Goal: Information Seeking & Learning: Learn about a topic

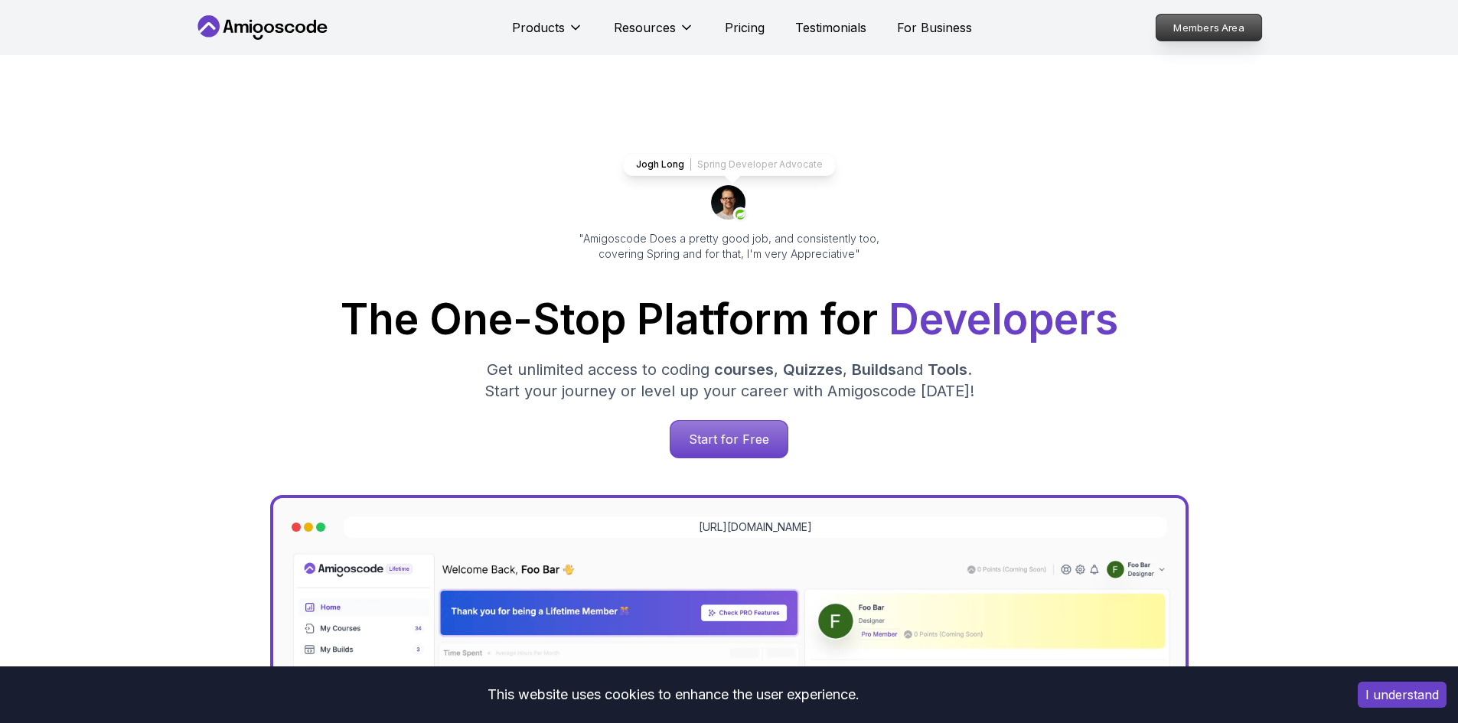
click at [1175, 24] on p "Members Area" at bounding box center [1209, 28] width 106 height 26
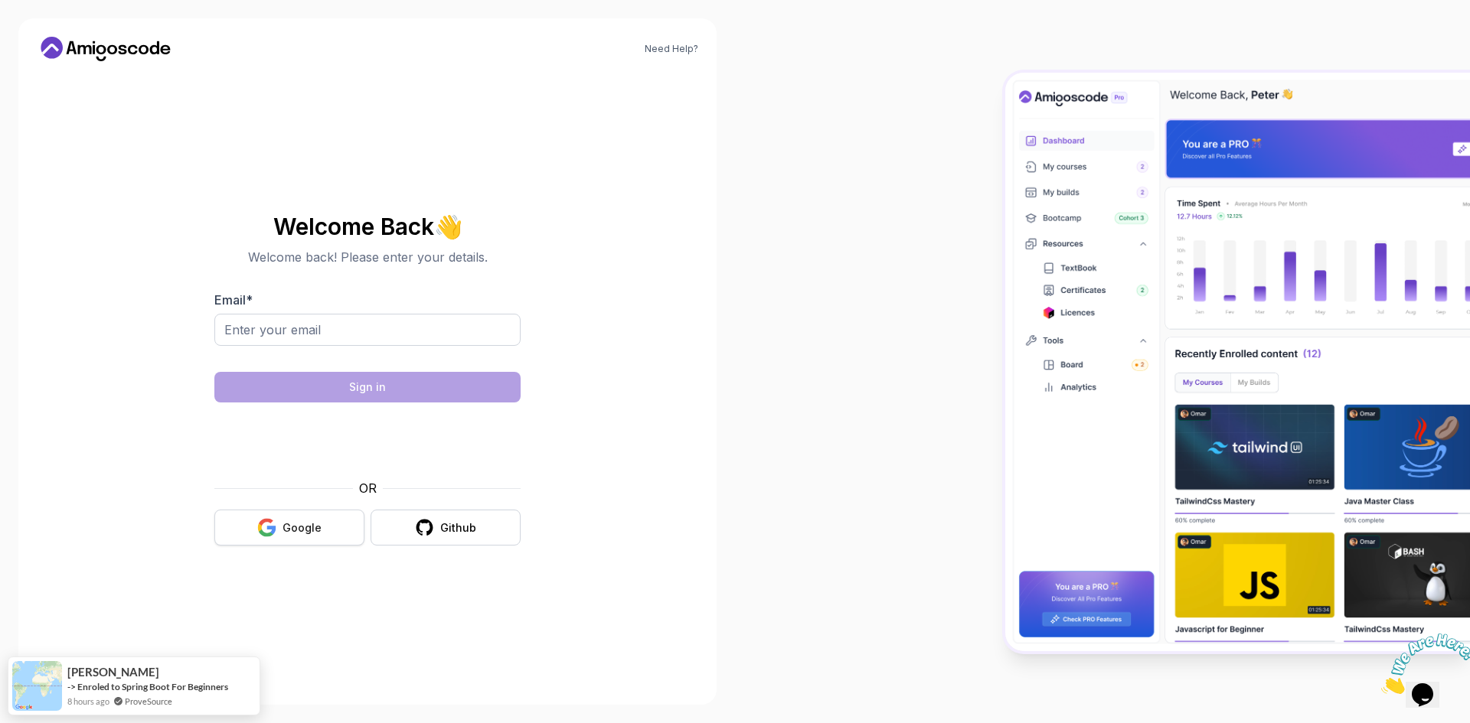
click at [296, 544] on button "Google" at bounding box center [289, 528] width 150 height 36
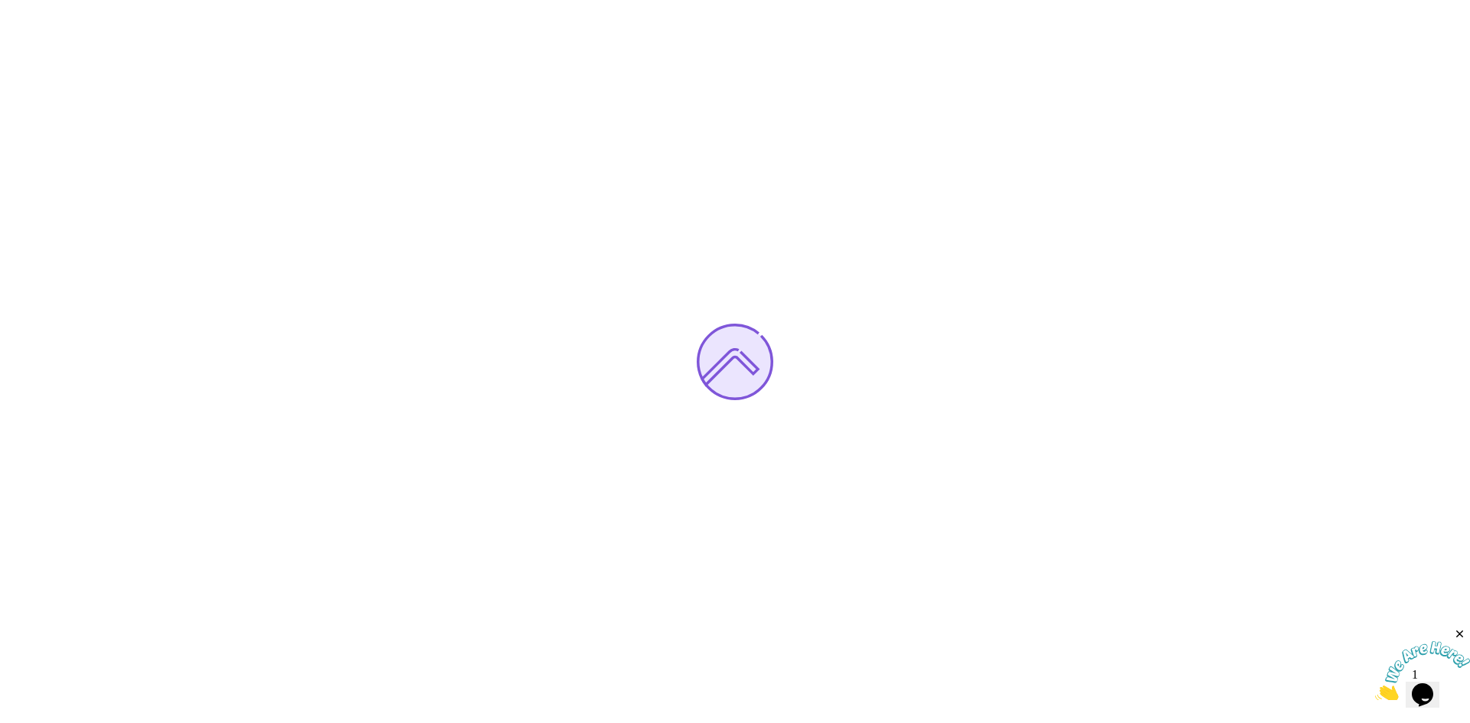
click at [1441, 682] on img at bounding box center [1422, 672] width 95 height 60
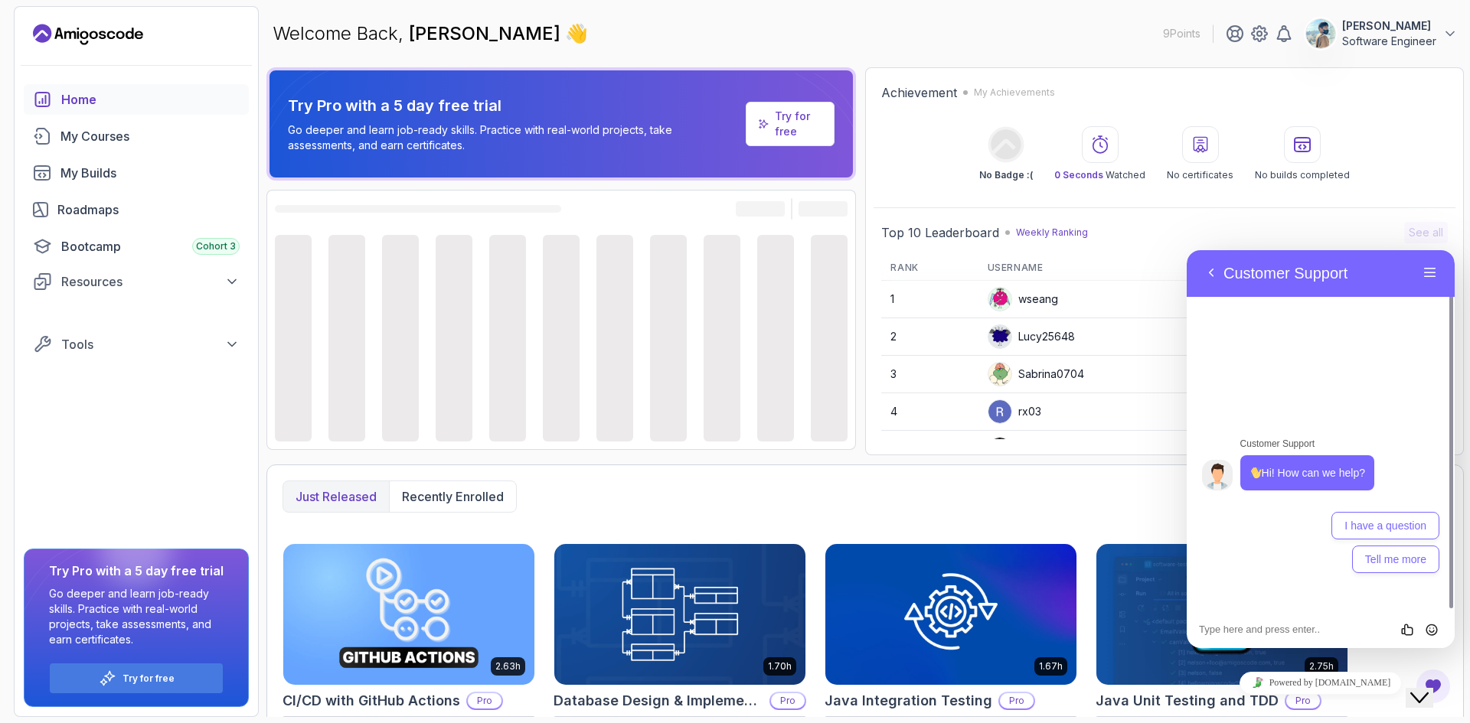
drag, startPoint x: 1311, startPoint y: 649, endPoint x: 990, endPoint y: 570, distance: 331.3
click at [990, 570] on img at bounding box center [950, 614] width 263 height 148
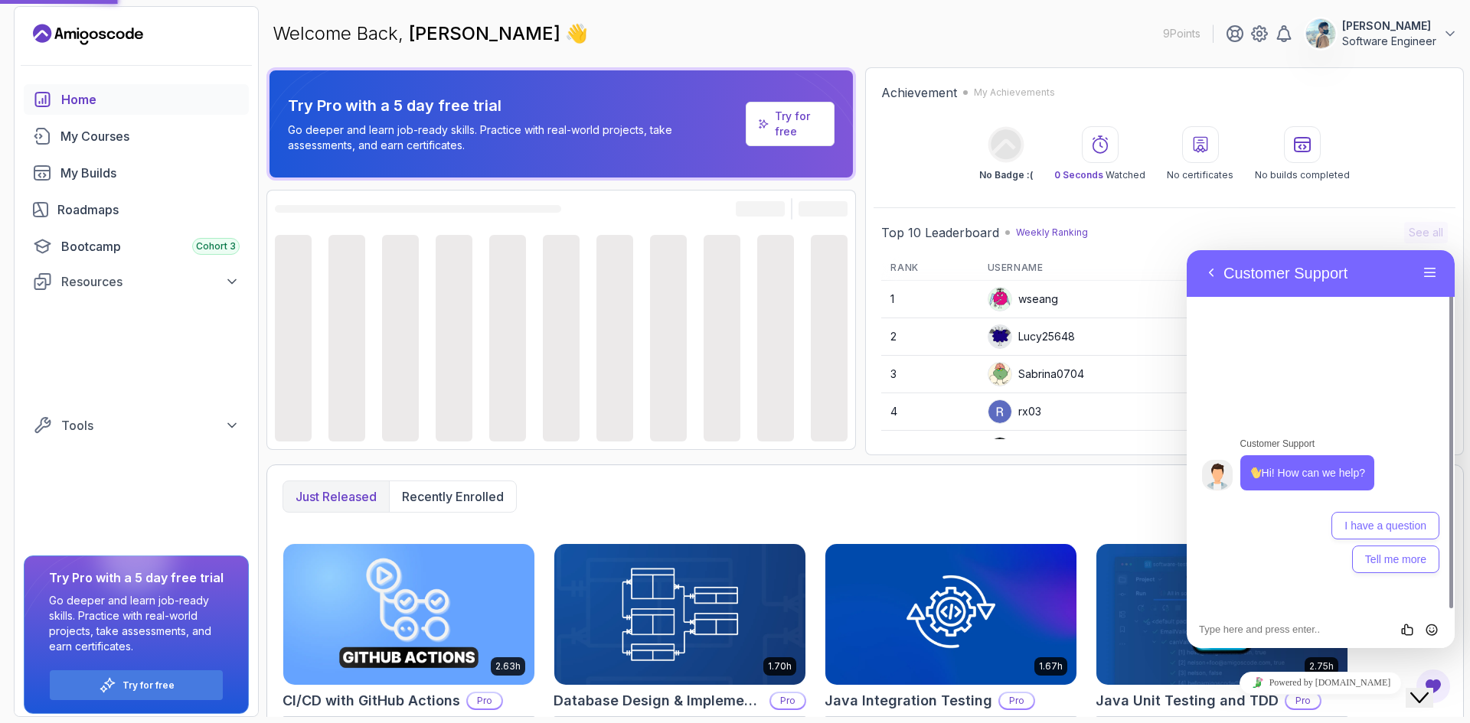
click at [1433, 702] on button "Close Chat This icon closes the chat window." at bounding box center [1420, 698] width 28 height 20
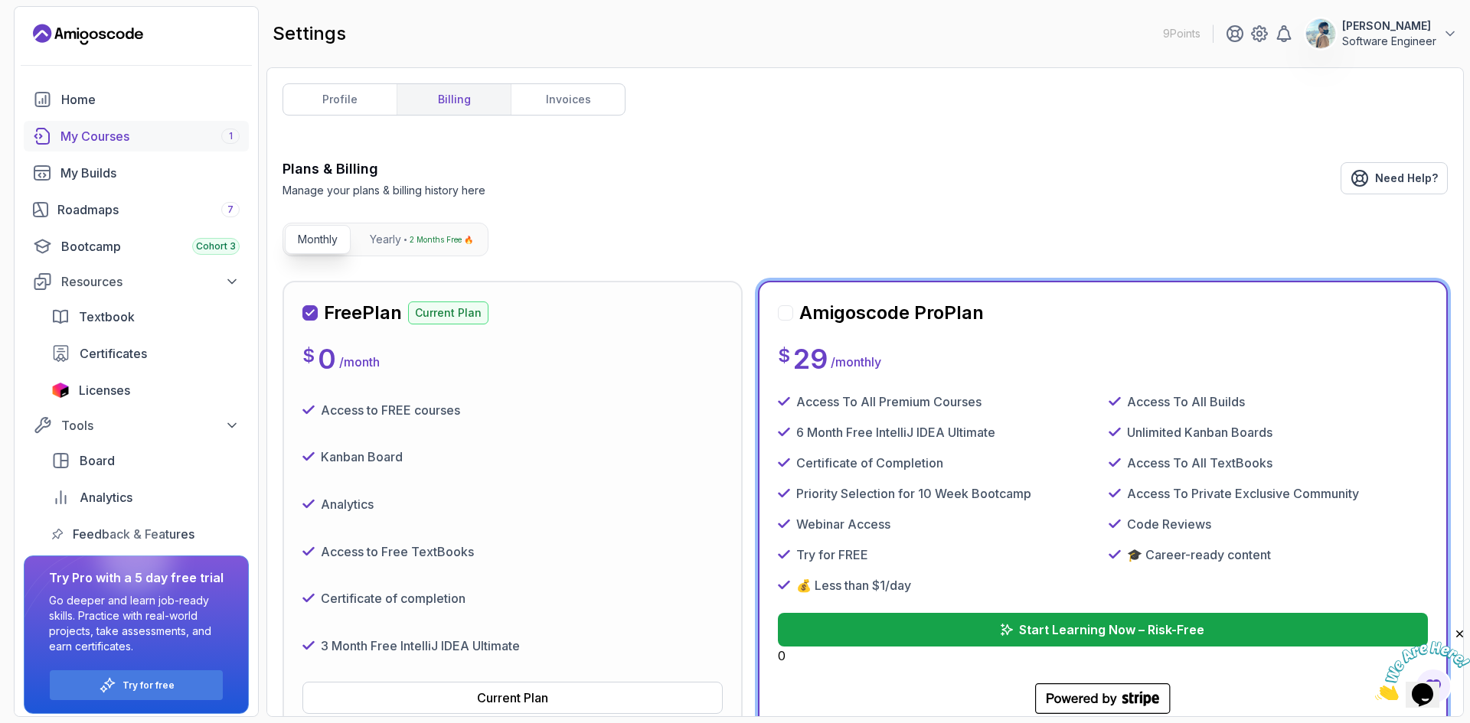
click at [122, 139] on div "My Courses 1" at bounding box center [149, 136] width 179 height 18
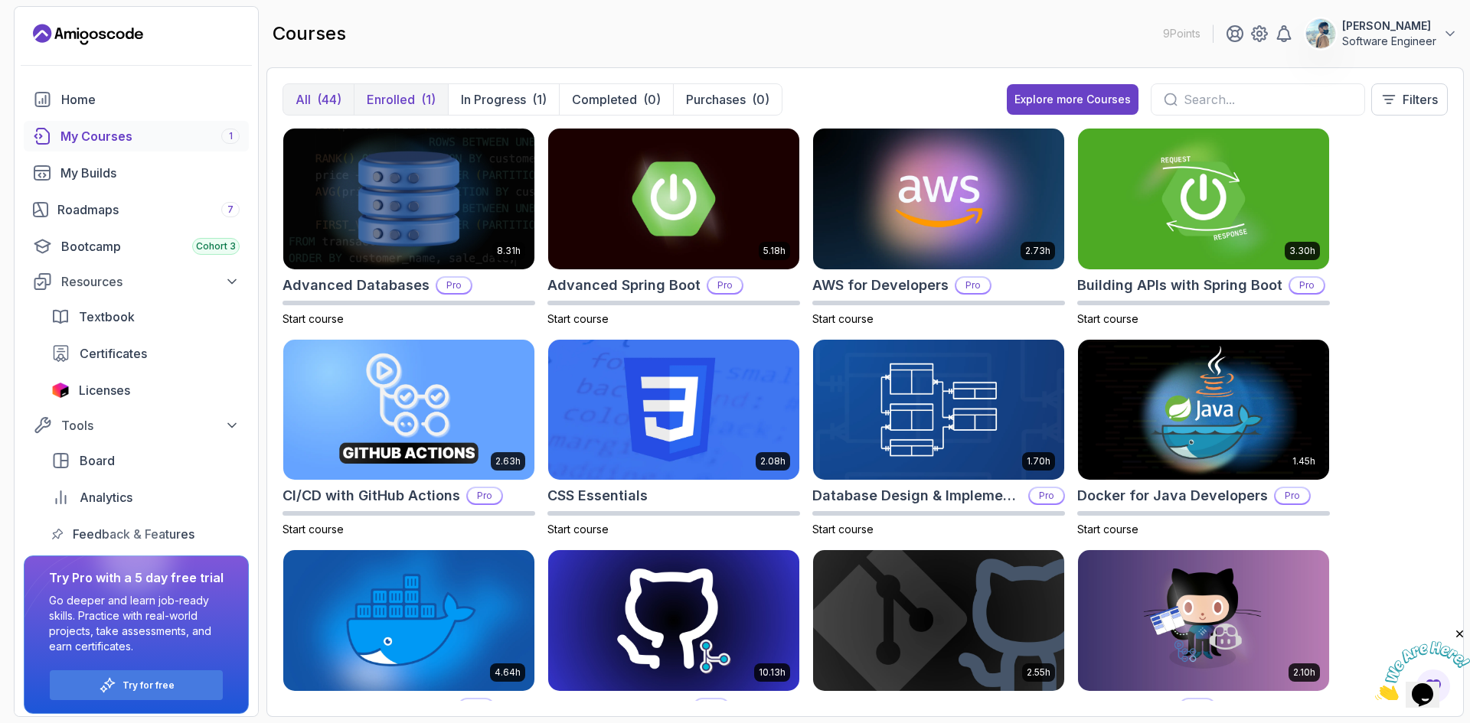
click at [435, 98] on button "Enrolled (1)" at bounding box center [401, 99] width 94 height 31
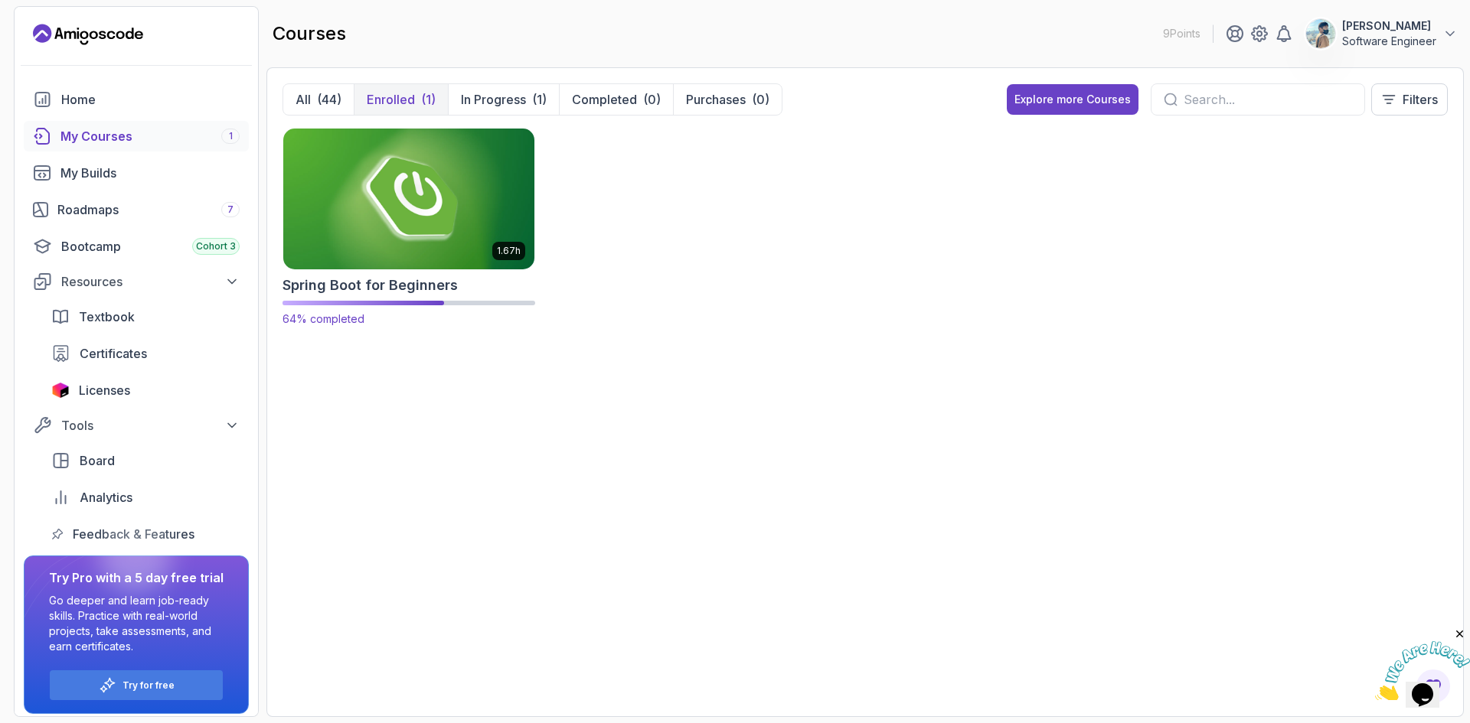
click at [443, 183] on img at bounding box center [408, 199] width 263 height 148
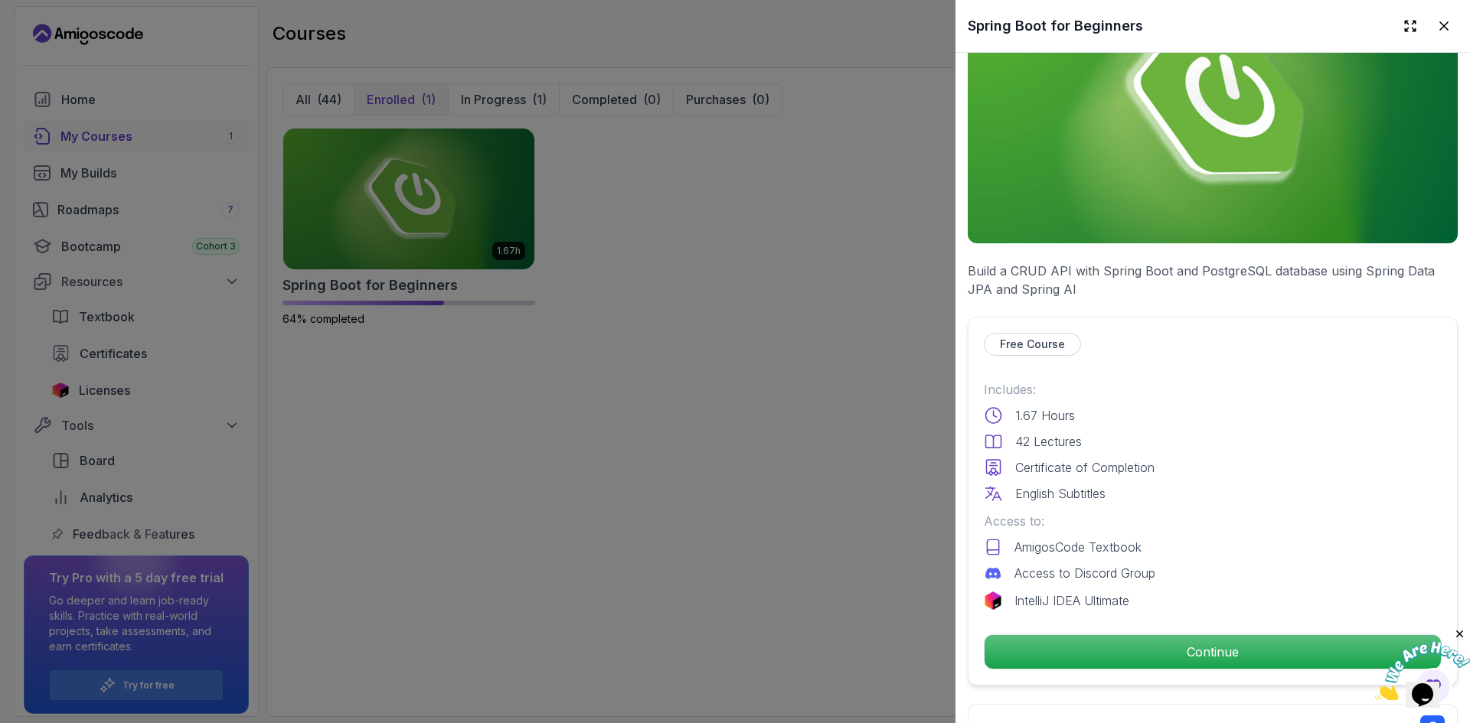
scroll to position [459, 0]
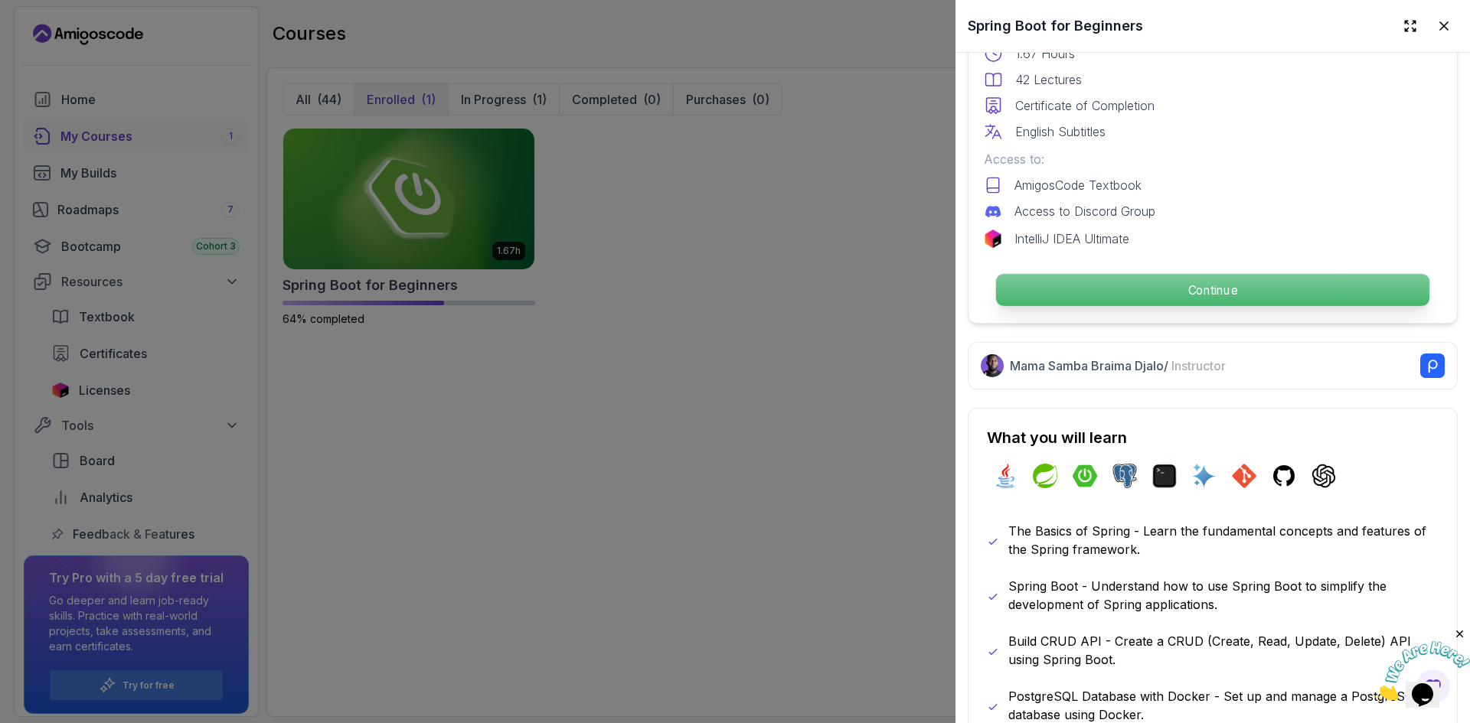
click at [1220, 284] on p "Continue" at bounding box center [1212, 290] width 433 height 32
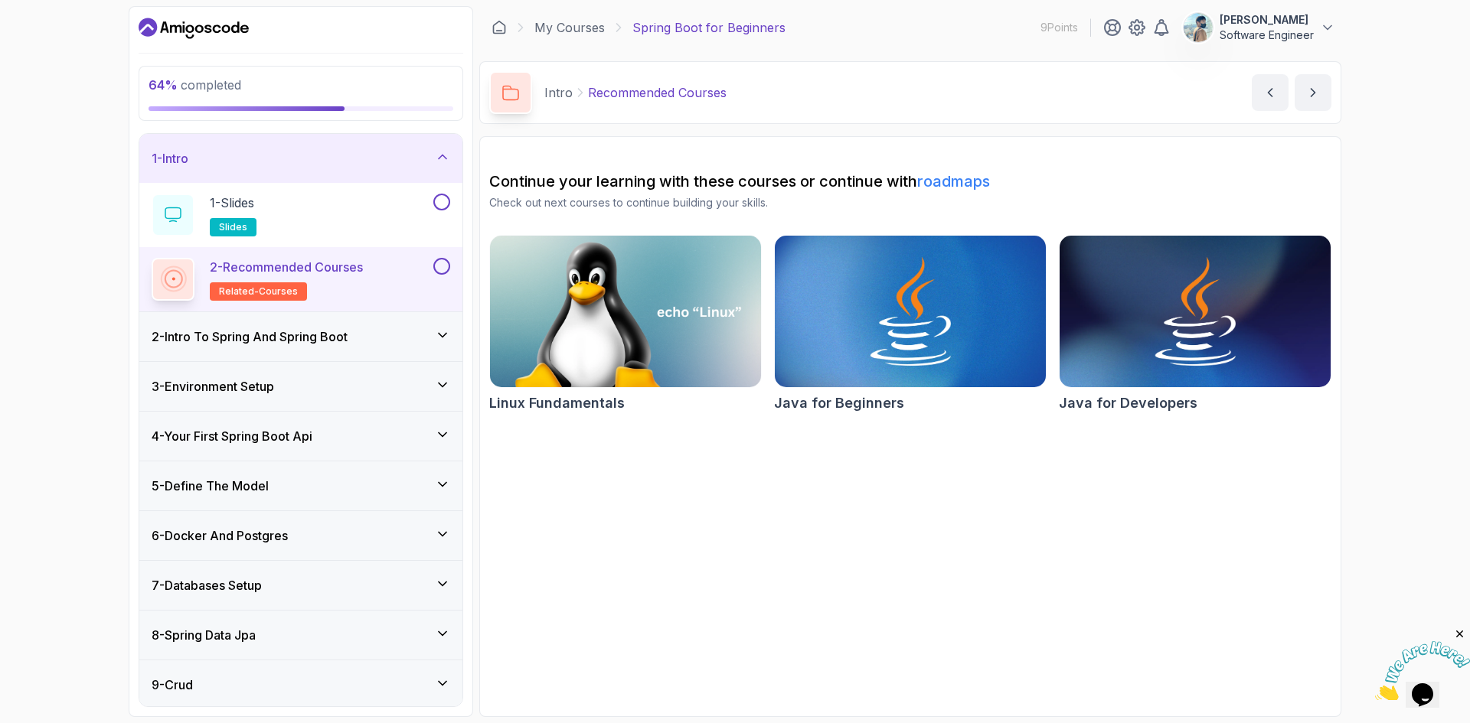
click at [443, 343] on div "2 - Intro To Spring And Spring Boot" at bounding box center [301, 337] width 299 height 18
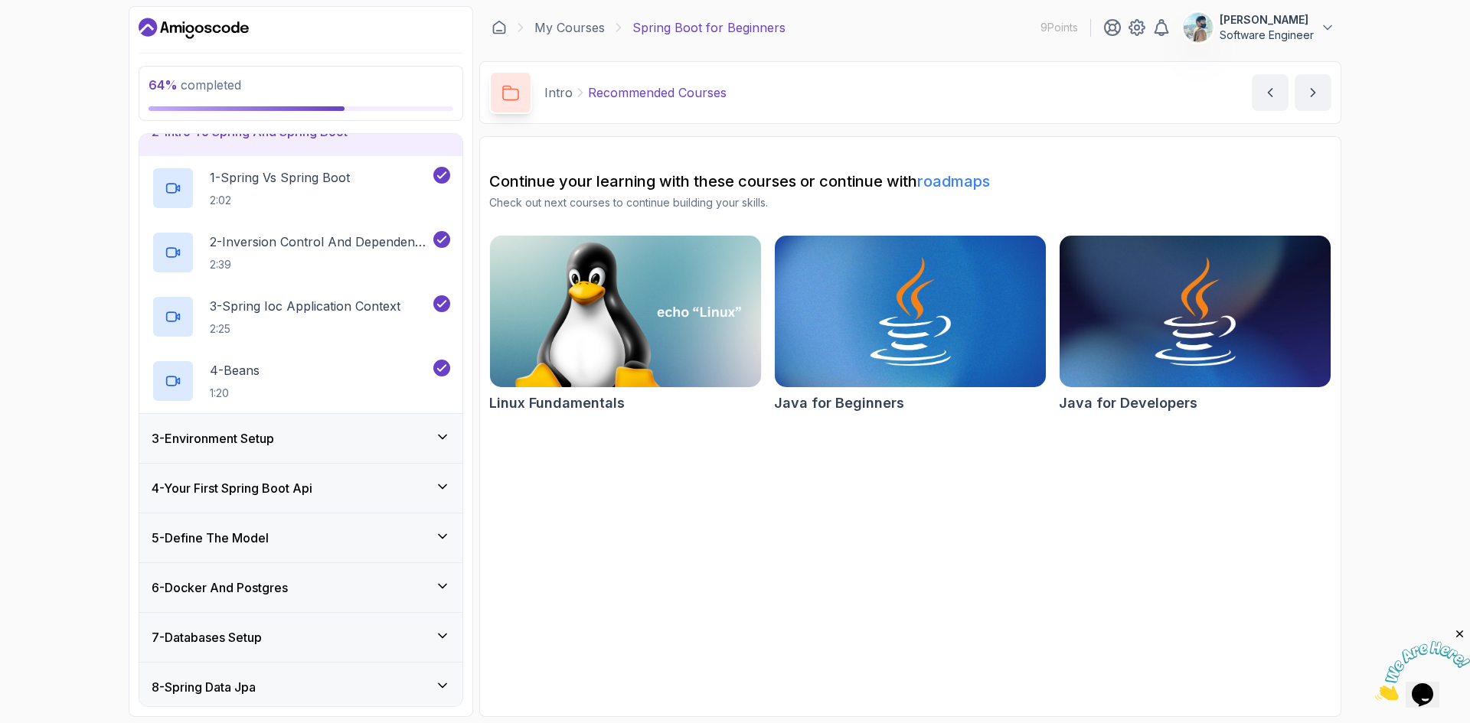
click at [445, 518] on div "5 - Define The Model" at bounding box center [300, 538] width 323 height 49
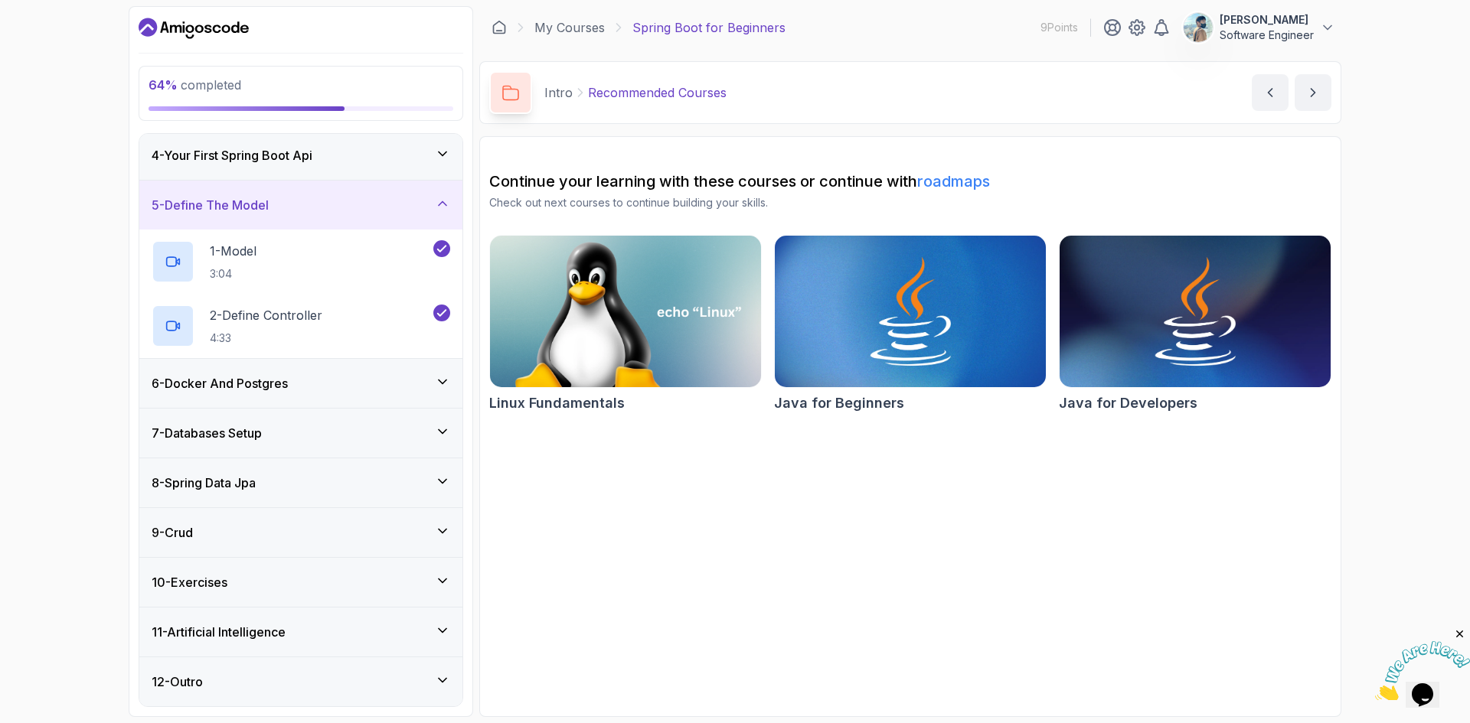
click at [445, 483] on icon at bounding box center [442, 481] width 15 height 15
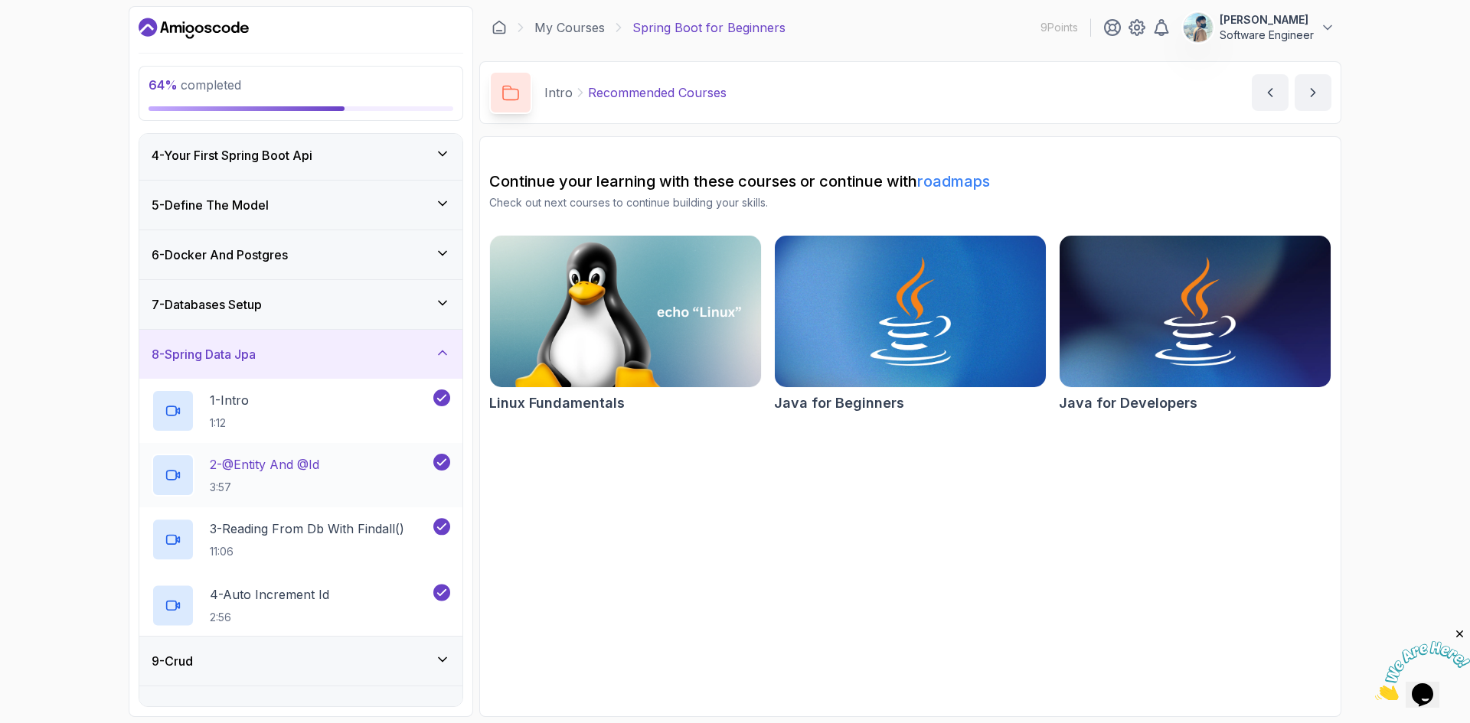
scroll to position [281, 0]
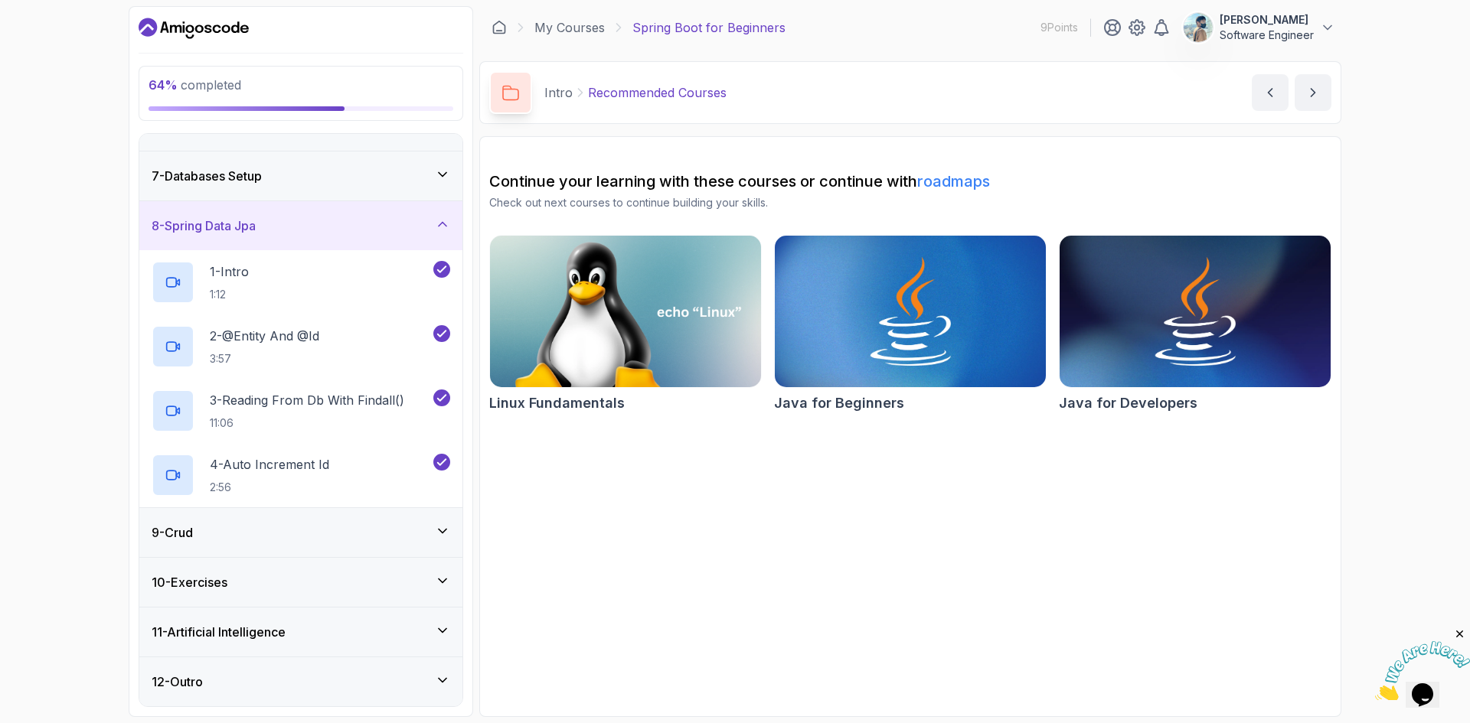
click at [426, 606] on div "10 - Exercises" at bounding box center [300, 582] width 323 height 49
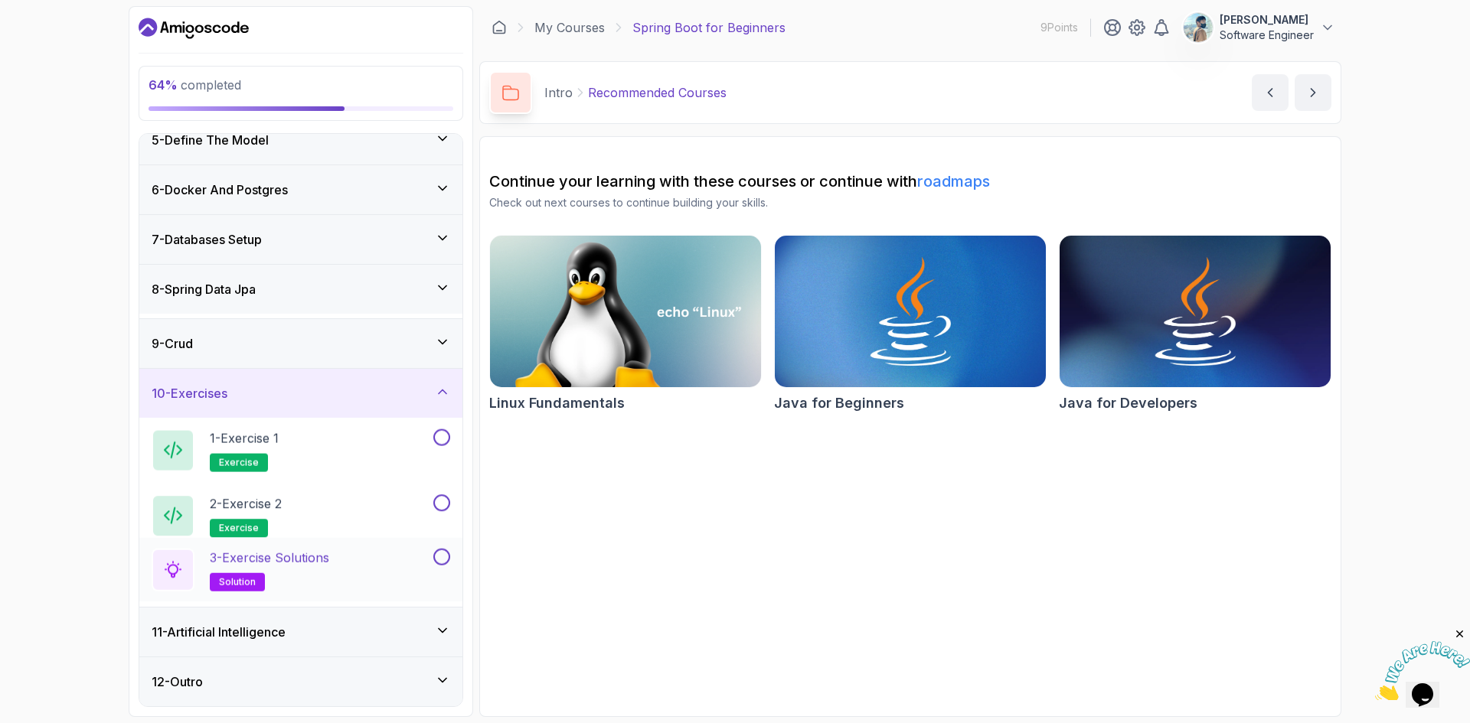
scroll to position [217, 0]
click at [436, 354] on div "9 - Crud" at bounding box center [300, 339] width 323 height 49
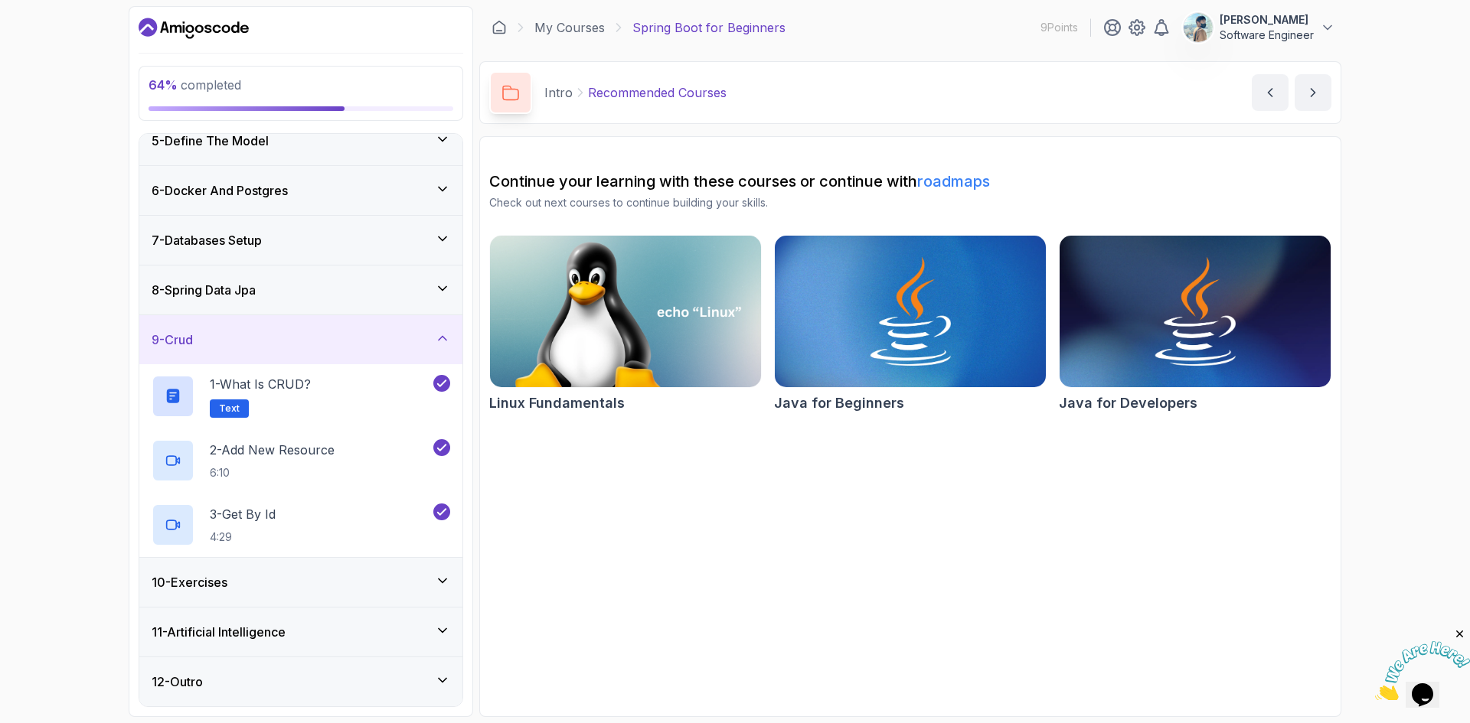
click at [420, 602] on div "10 - Exercises" at bounding box center [300, 582] width 323 height 49
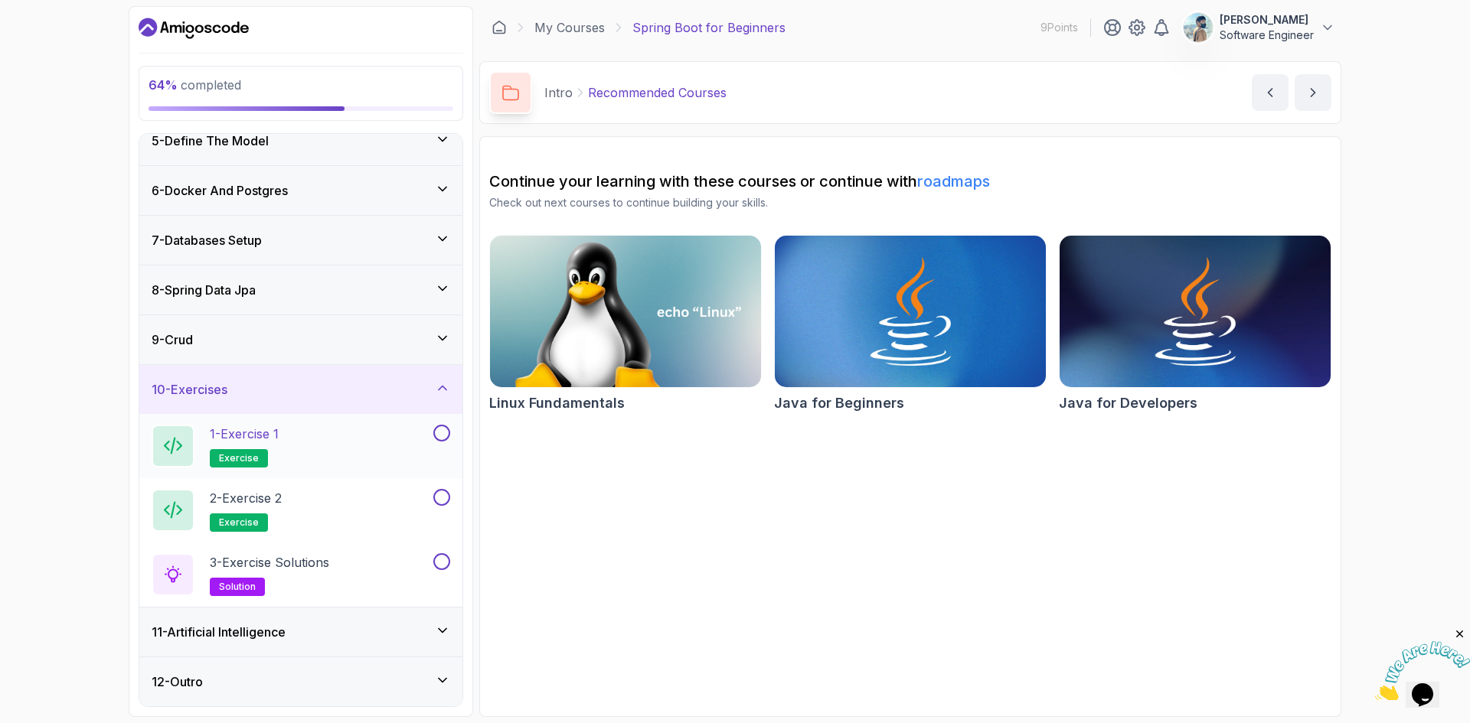
click at [356, 469] on div "1 - Exercise 1 exercise" at bounding box center [300, 446] width 323 height 64
click at [362, 445] on div "1 - Exercise 1 exercise" at bounding box center [291, 446] width 279 height 43
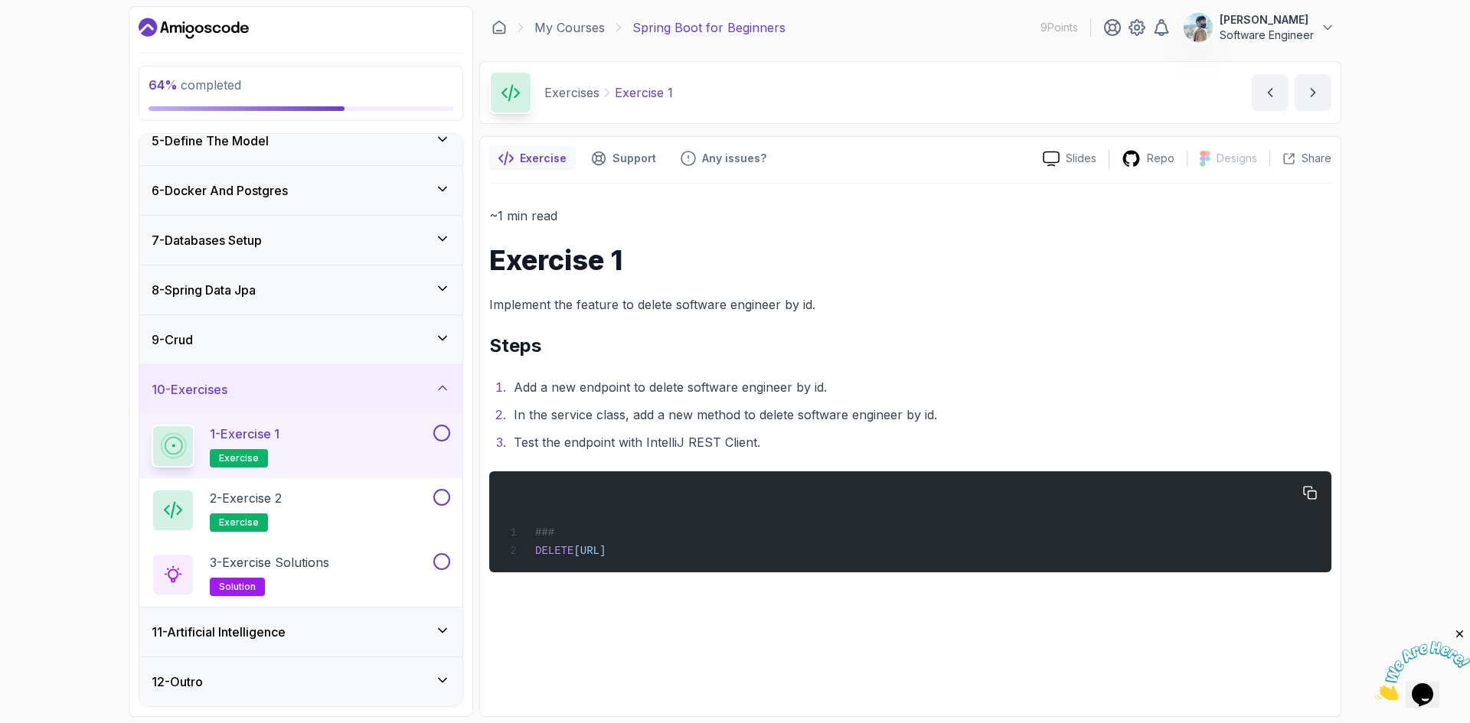
click at [831, 504] on div "### DELETE http://localhost:8080/api/v1/software-engineers/1" at bounding box center [910, 522] width 818 height 83
click at [740, 361] on div "~1 min read Exercise 1 Implement the feature to delete software engineer by id.…" at bounding box center [910, 388] width 842 height 367
click at [337, 538] on div "2 - Exercise 2 exercise" at bounding box center [300, 510] width 323 height 64
click at [420, 433] on div "1 - Exercise 1 exercise" at bounding box center [291, 446] width 279 height 43
click at [746, 389] on li "Add a new endpoint to delete software engineer by id." at bounding box center [920, 387] width 822 height 21
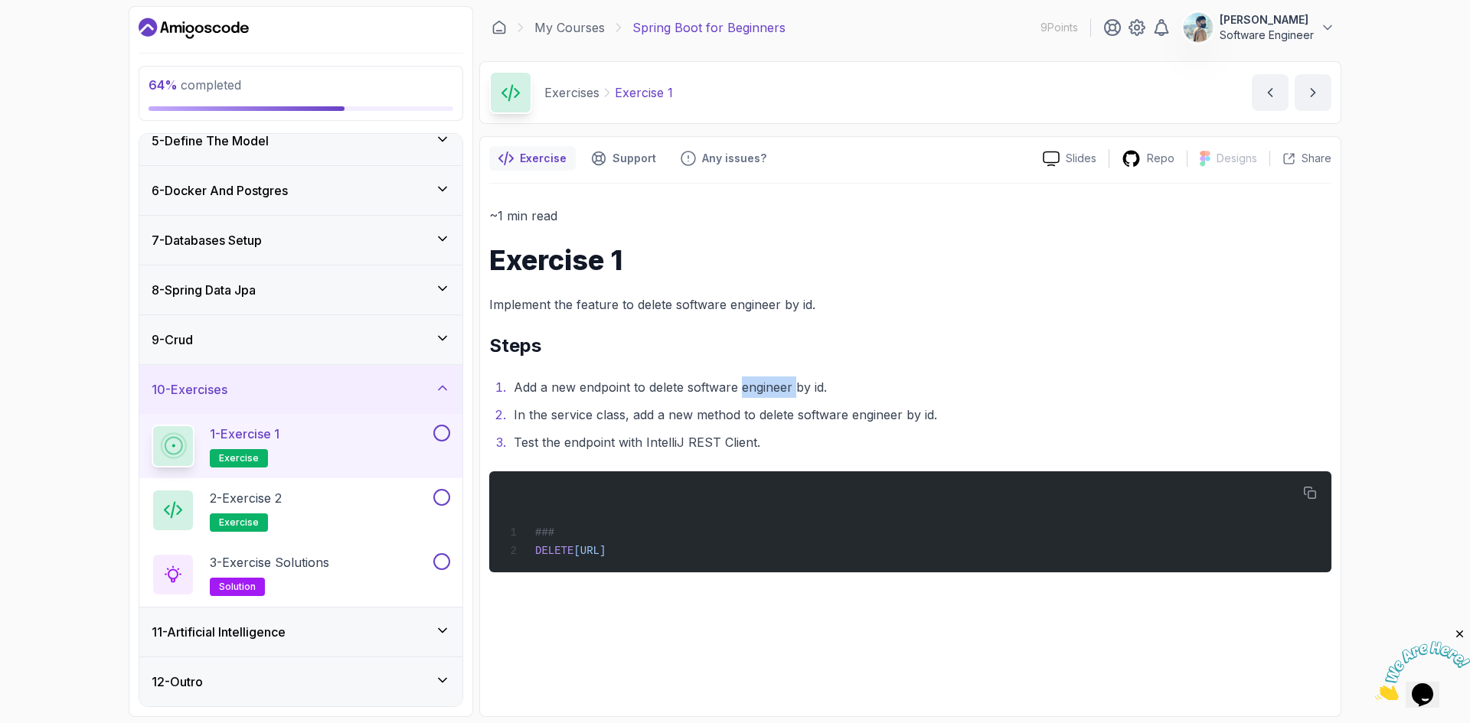
click at [746, 389] on li "Add a new endpoint to delete software engineer by id." at bounding box center [920, 387] width 822 height 21
click at [752, 424] on li "In the service class, add a new method to delete software engineer by id." at bounding box center [920, 414] width 822 height 21
click at [838, 524] on div "### DELETE http://localhost:8080/api/v1/software-engineers/1" at bounding box center [910, 522] width 818 height 83
click at [606, 557] on span "http://localhost:8080/api/v1/software-engineers/1" at bounding box center [589, 551] width 32 height 12
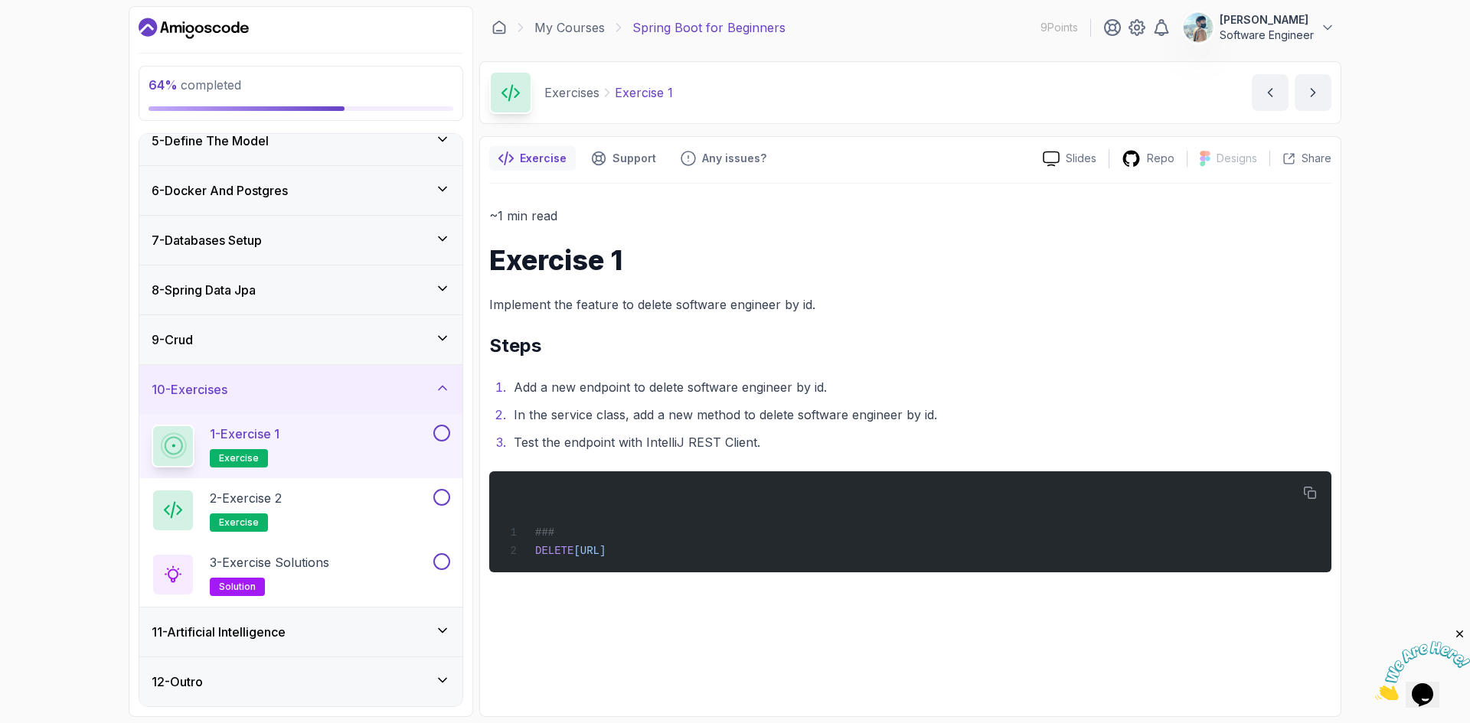
click at [523, 142] on div "Exercise Support Any issues? Slides Repo Designs Design not available Share ~1 …" at bounding box center [910, 426] width 862 height 581
click at [534, 164] on p "Exercise" at bounding box center [543, 158] width 47 height 15
drag, startPoint x: 983, startPoint y: 377, endPoint x: 992, endPoint y: 386, distance: 13.0
click at [983, 377] on li "Add a new endpoint to delete software engineer by id." at bounding box center [920, 387] width 822 height 21
click at [362, 496] on div "2 - Exercise 2 exercise" at bounding box center [291, 510] width 279 height 43
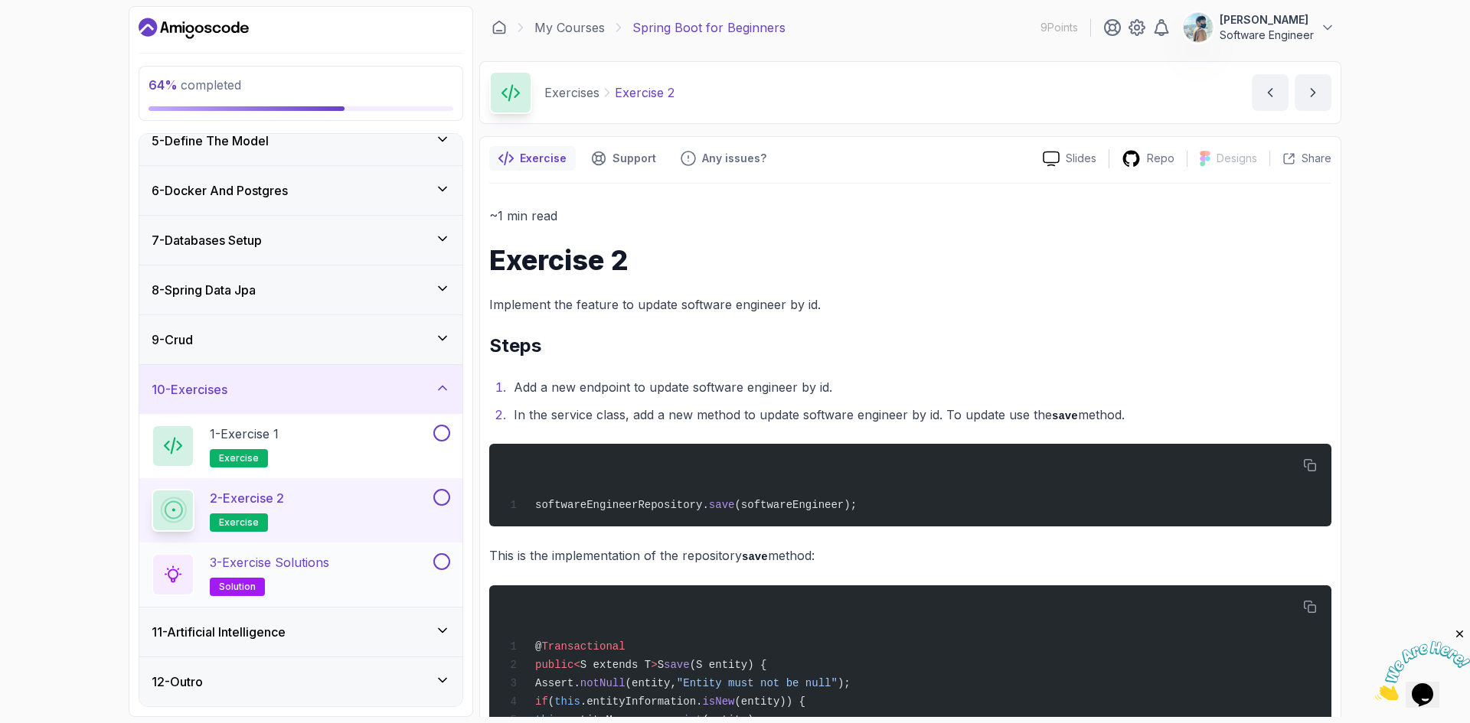
click at [373, 550] on div "3 - Exercise Solutions solution" at bounding box center [300, 575] width 323 height 64
click at [367, 575] on div "3 - Exercise Solutions solution" at bounding box center [291, 575] width 279 height 43
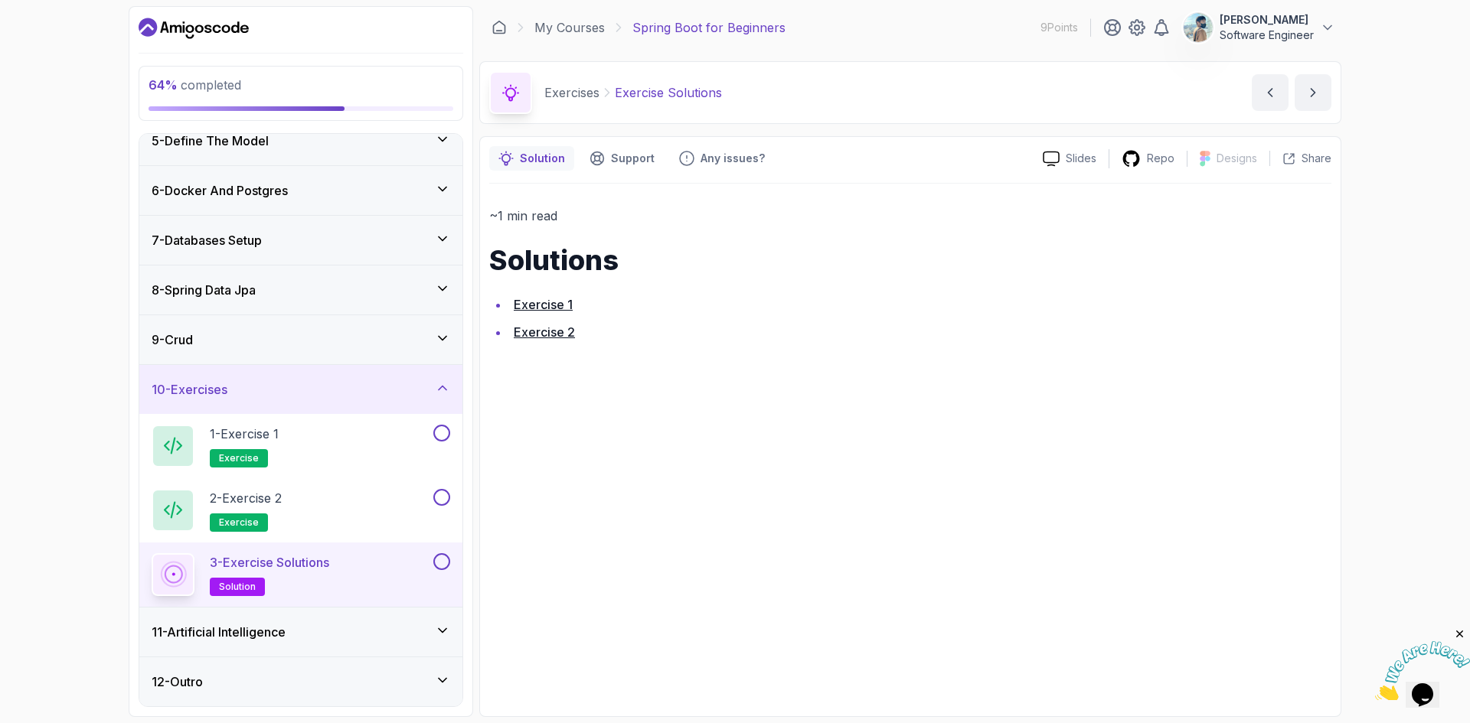
click at [547, 297] on link "Exercise 1" at bounding box center [543, 304] width 59 height 15
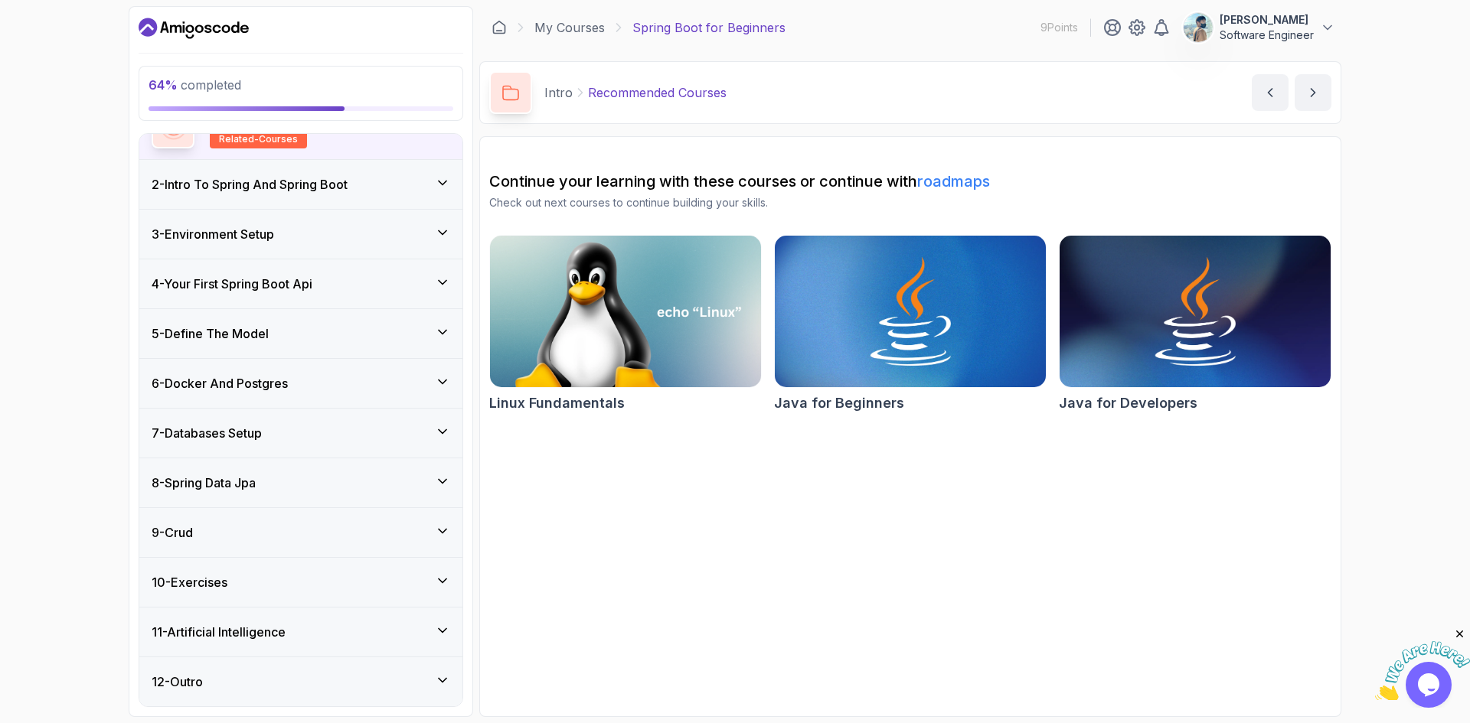
click at [391, 560] on div "10 - Exercises" at bounding box center [300, 582] width 323 height 49
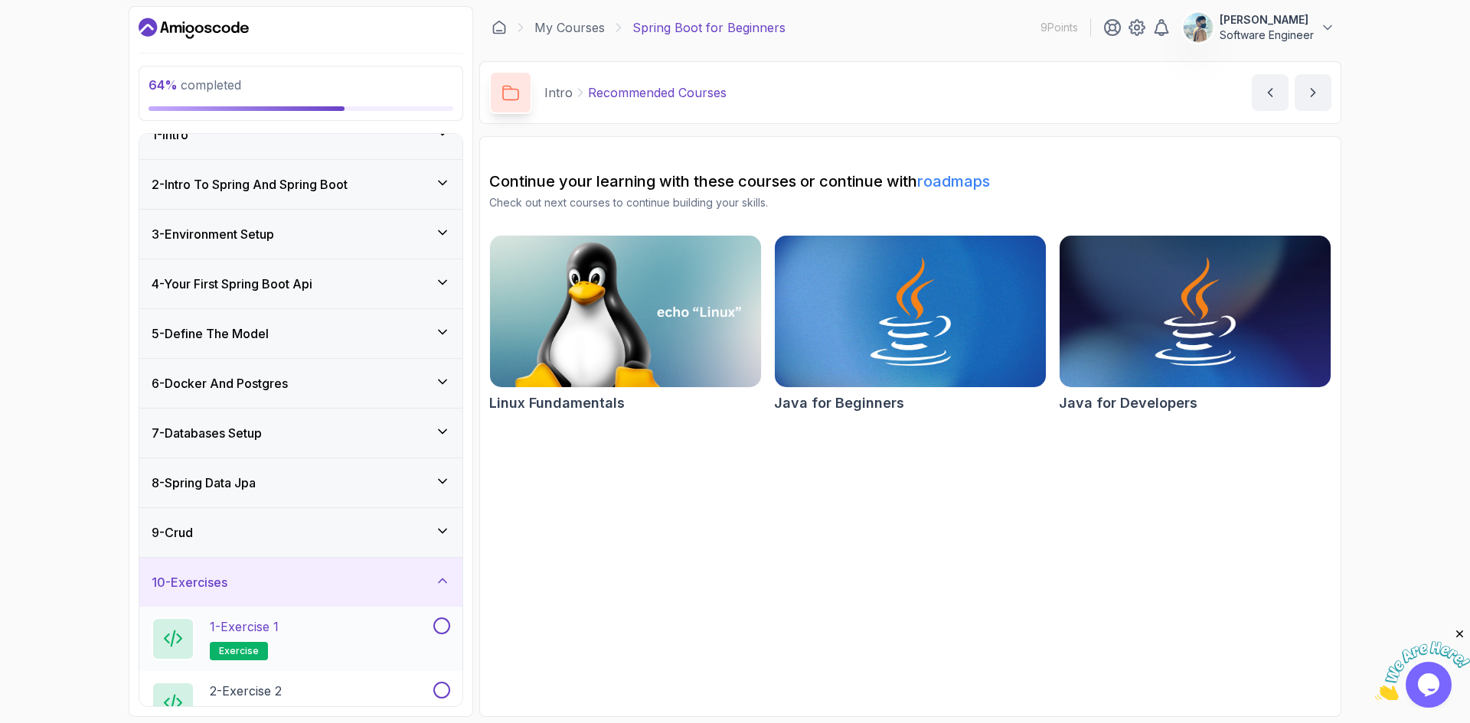
click at [446, 625] on button at bounding box center [441, 626] width 17 height 17
click at [439, 626] on button at bounding box center [441, 626] width 17 height 17
click at [442, 624] on button at bounding box center [441, 626] width 17 height 17
click at [442, 693] on button at bounding box center [441, 690] width 17 height 17
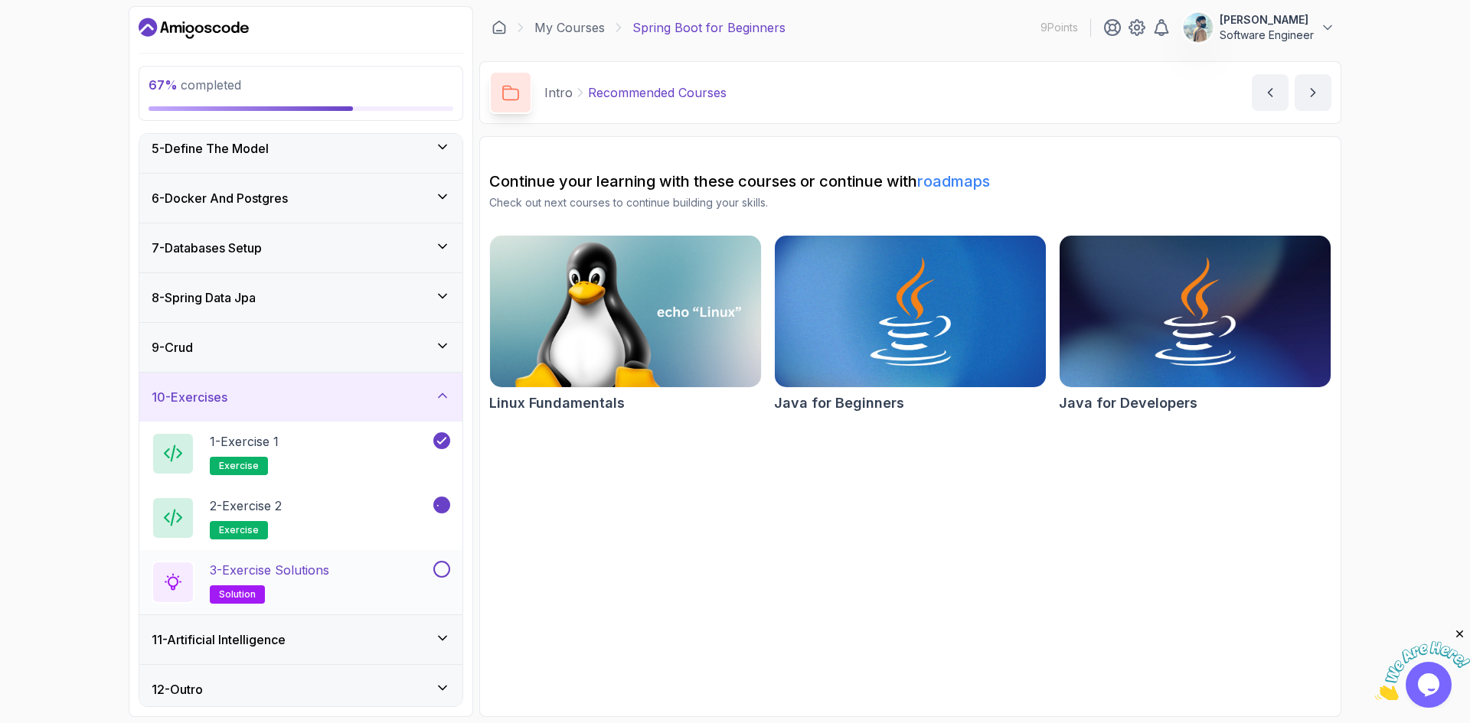
scroll to position [217, 0]
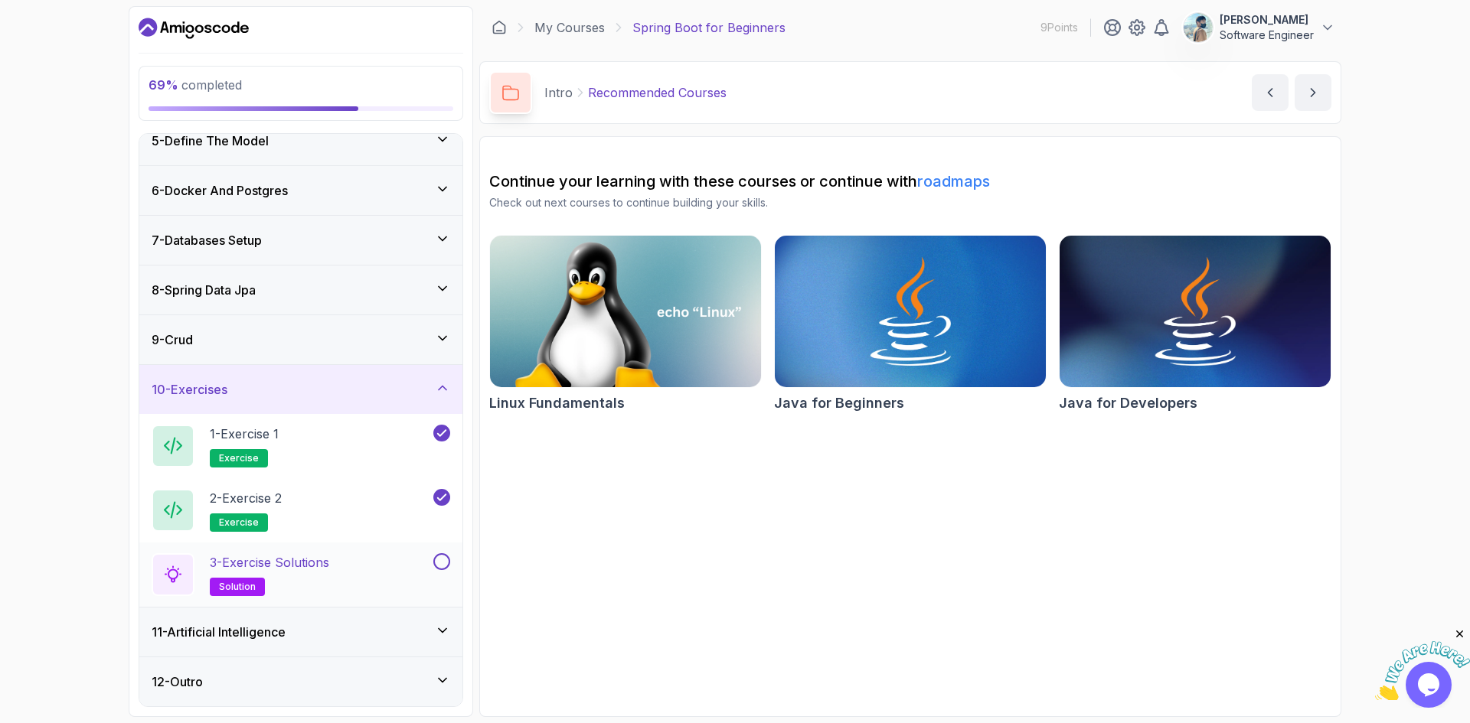
click at [439, 566] on button at bounding box center [441, 562] width 17 height 17
click at [444, 625] on icon at bounding box center [442, 630] width 15 height 15
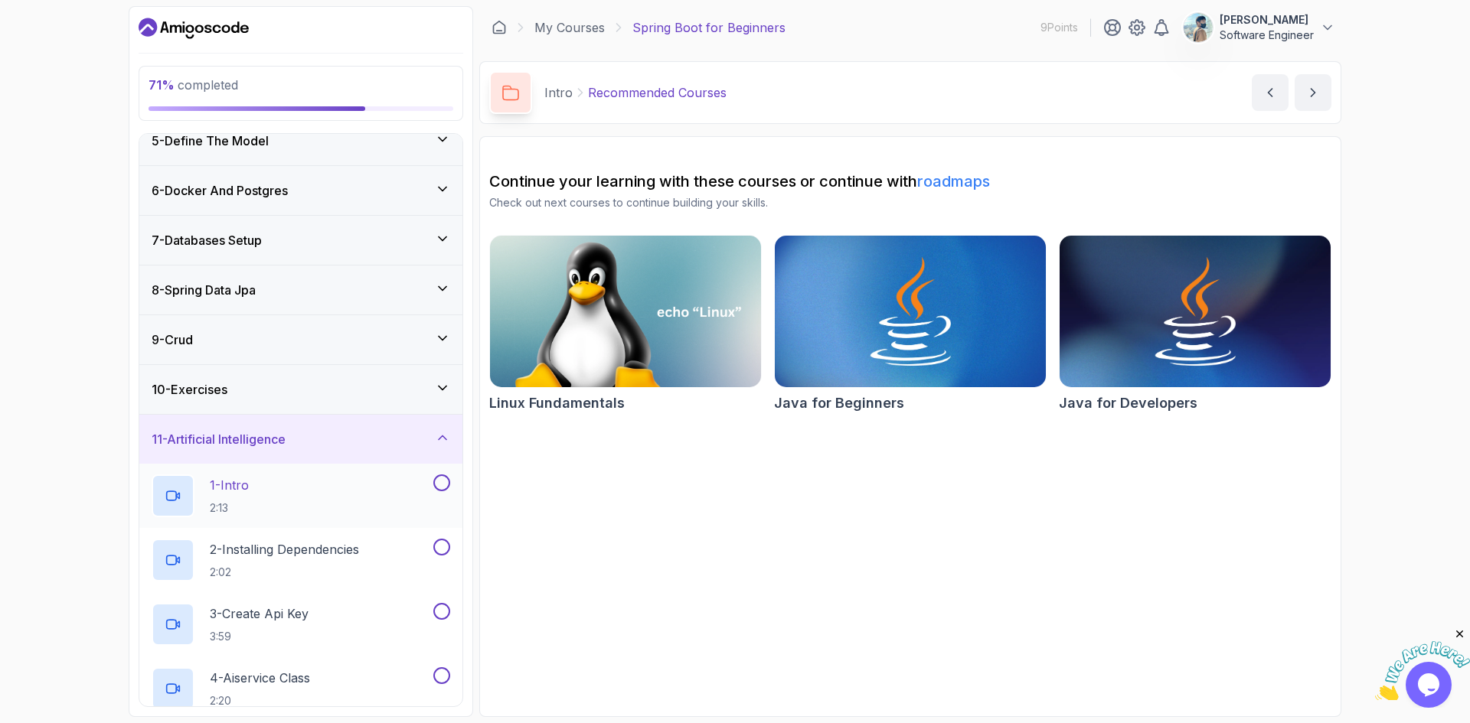
click at [441, 487] on button at bounding box center [441, 483] width 17 height 17
click at [439, 544] on button at bounding box center [441, 547] width 17 height 17
click at [439, 596] on div "3 - Create Api Key 3:59" at bounding box center [300, 625] width 323 height 64
click at [439, 611] on button at bounding box center [441, 611] width 17 height 17
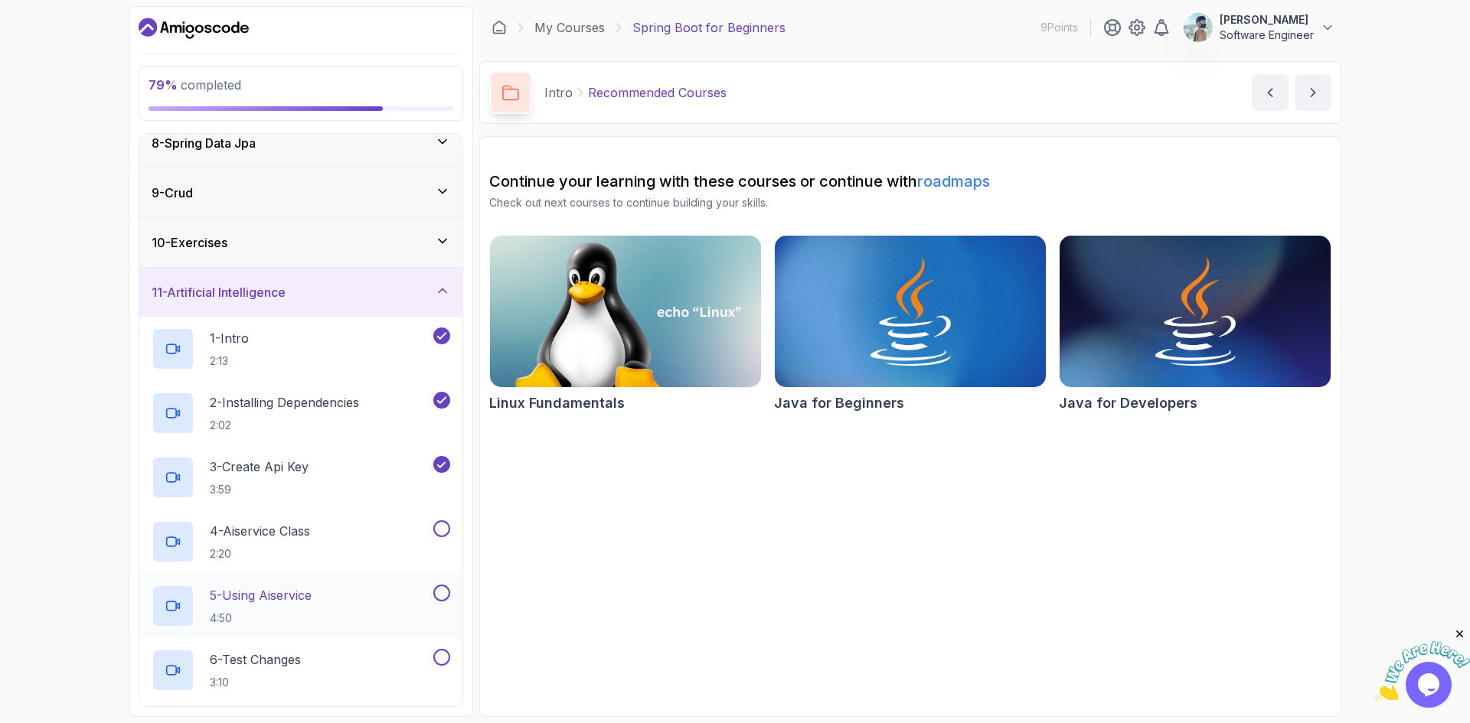
scroll to position [370, 0]
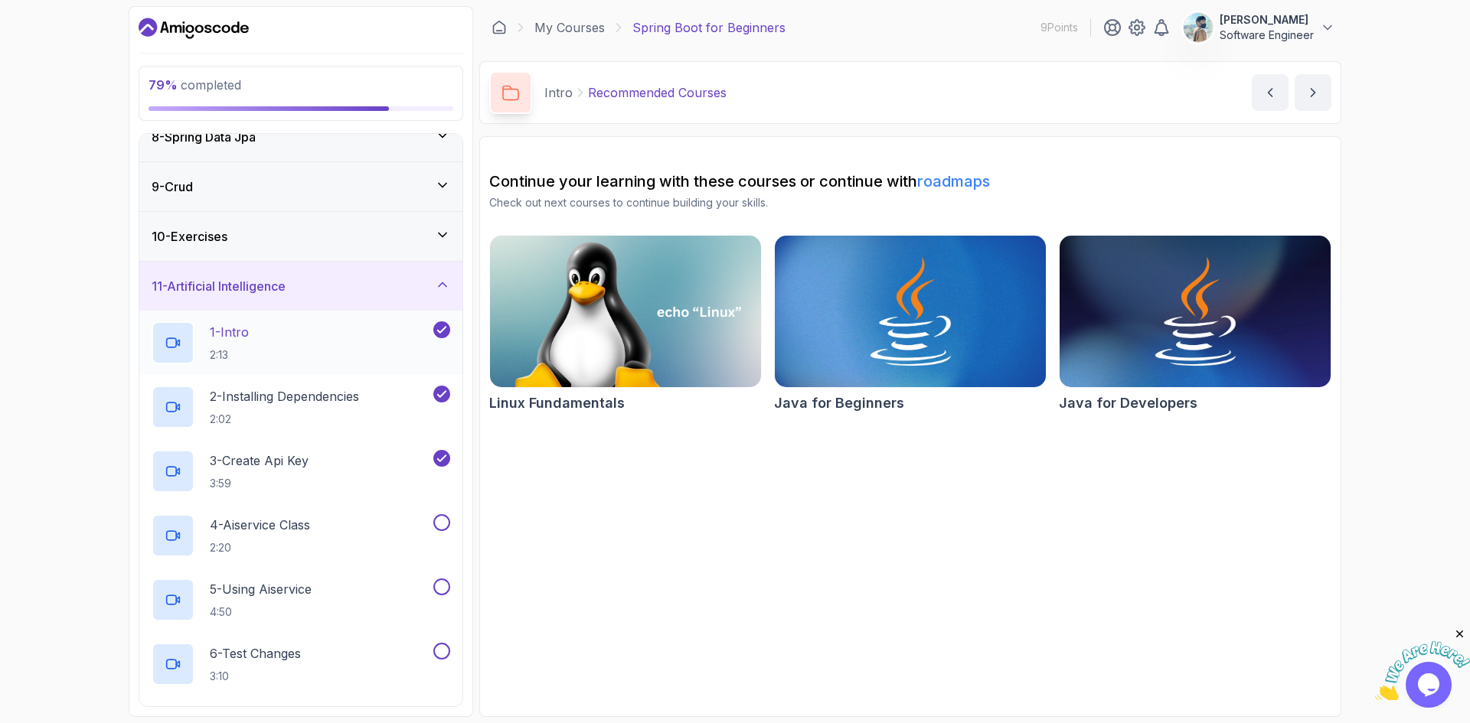
click at [335, 358] on div "1 - Intro 2:13" at bounding box center [291, 343] width 279 height 43
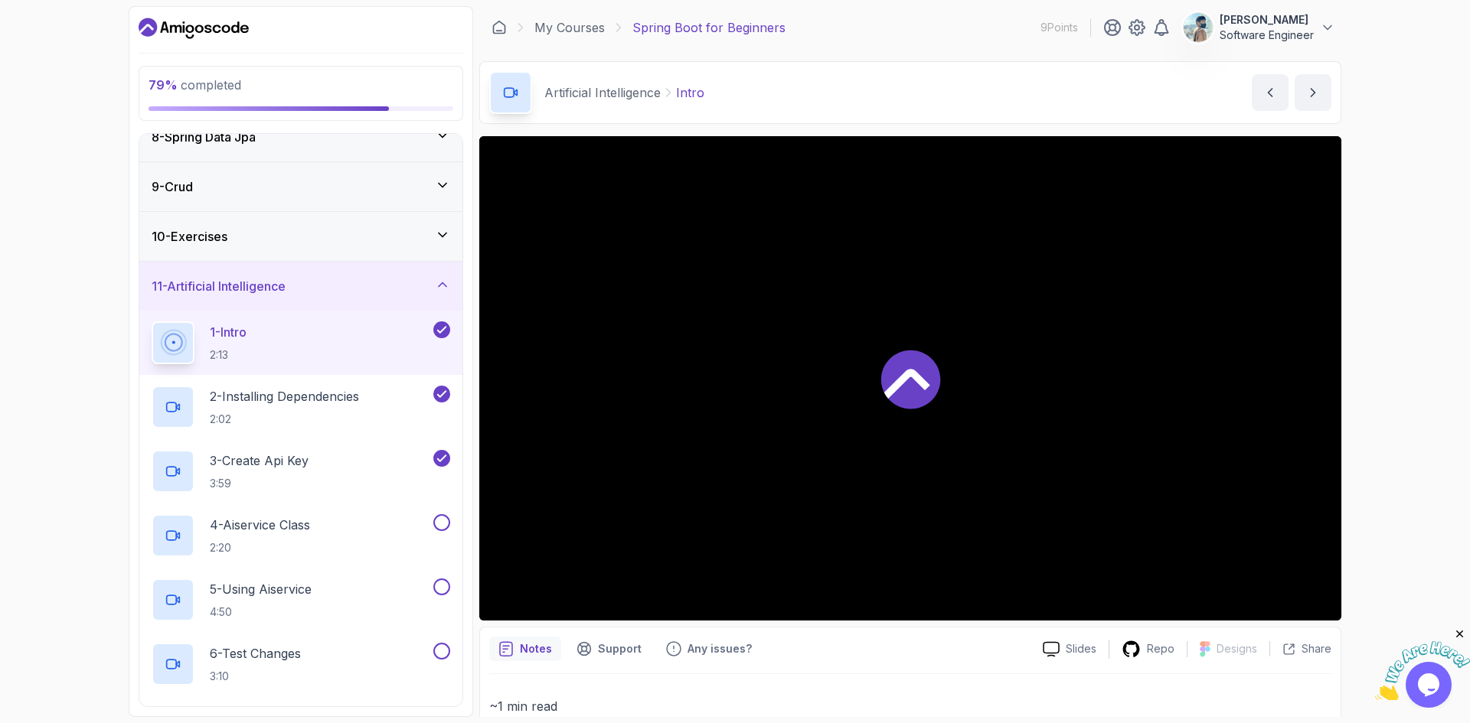
click at [921, 374] on icon at bounding box center [910, 379] width 59 height 59
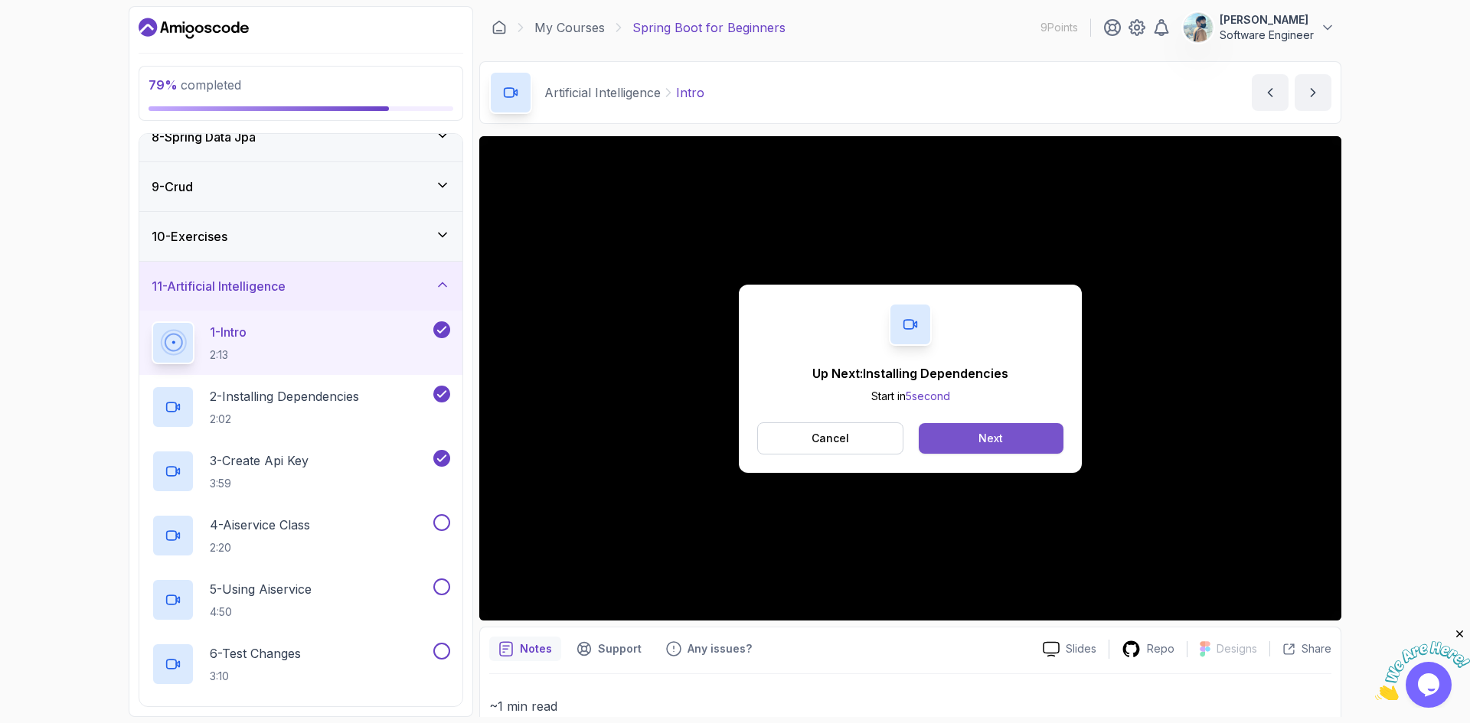
click at [1017, 447] on button "Next" at bounding box center [991, 438] width 145 height 31
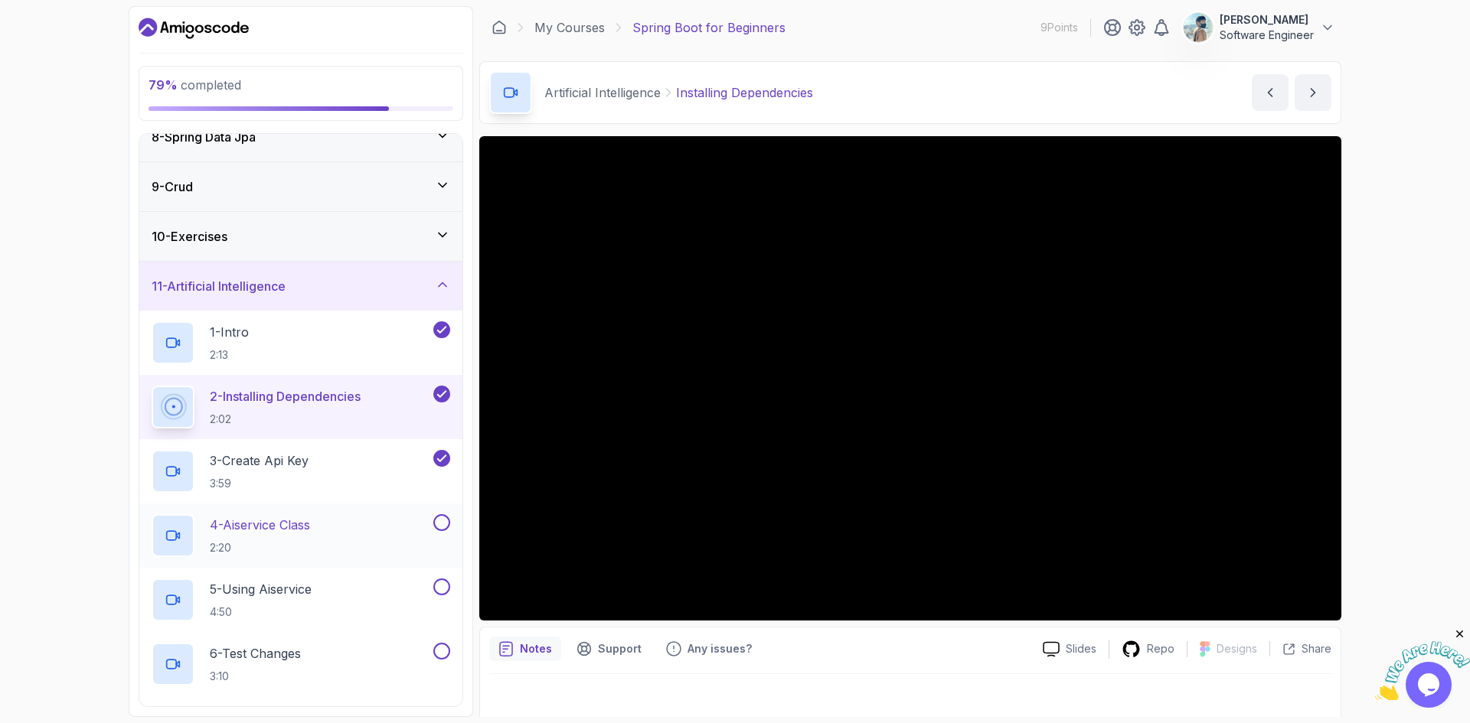
click at [363, 544] on div "4 - Aiservice Class 2:20" at bounding box center [291, 535] width 279 height 43
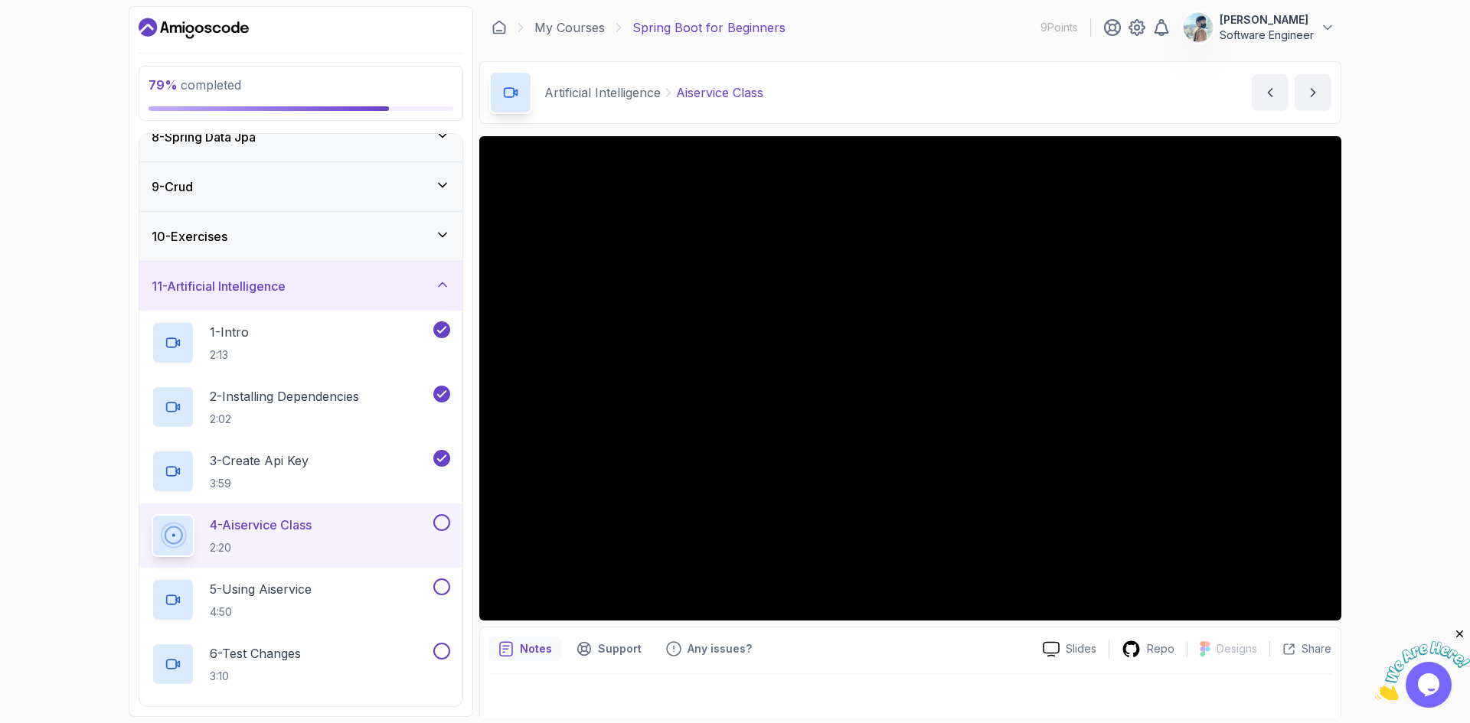
click at [442, 523] on button at bounding box center [441, 522] width 17 height 17
click at [441, 589] on button at bounding box center [441, 587] width 17 height 17
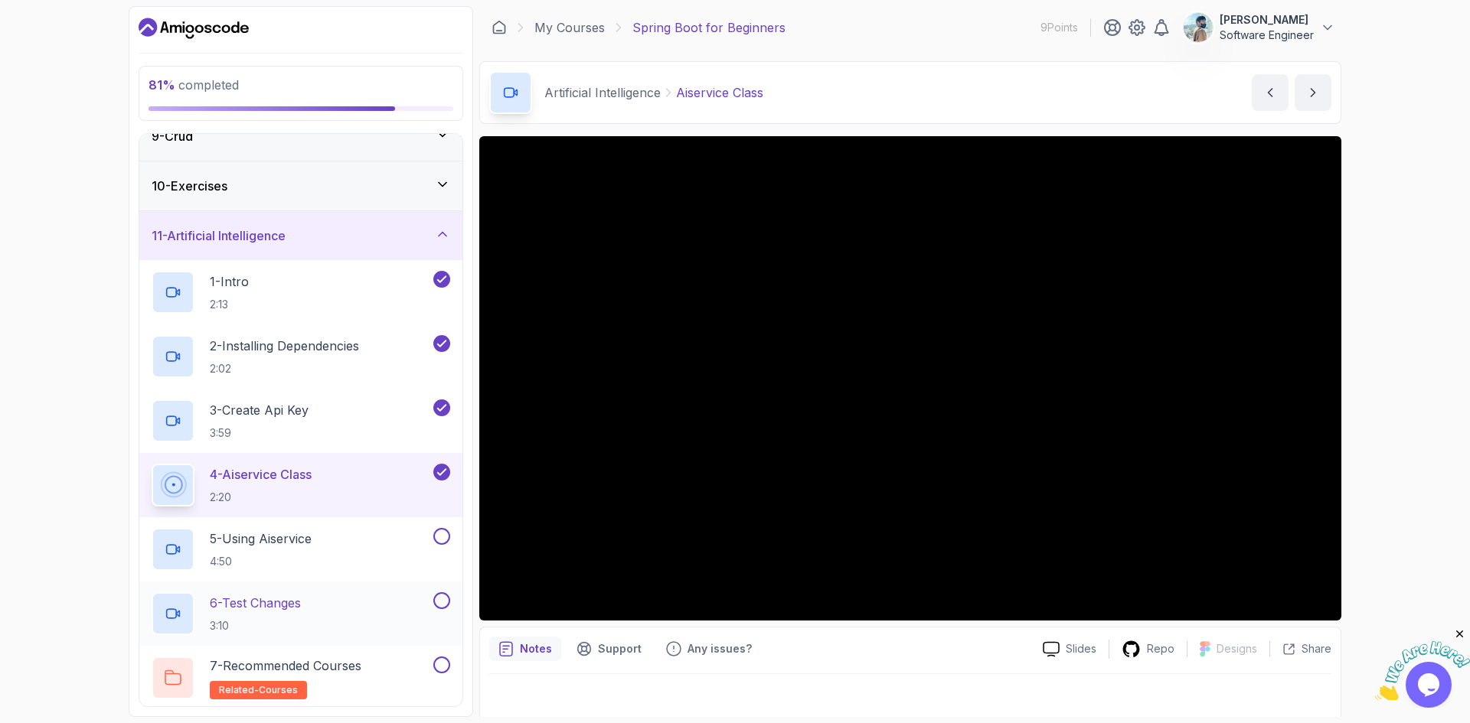
scroll to position [474, 0]
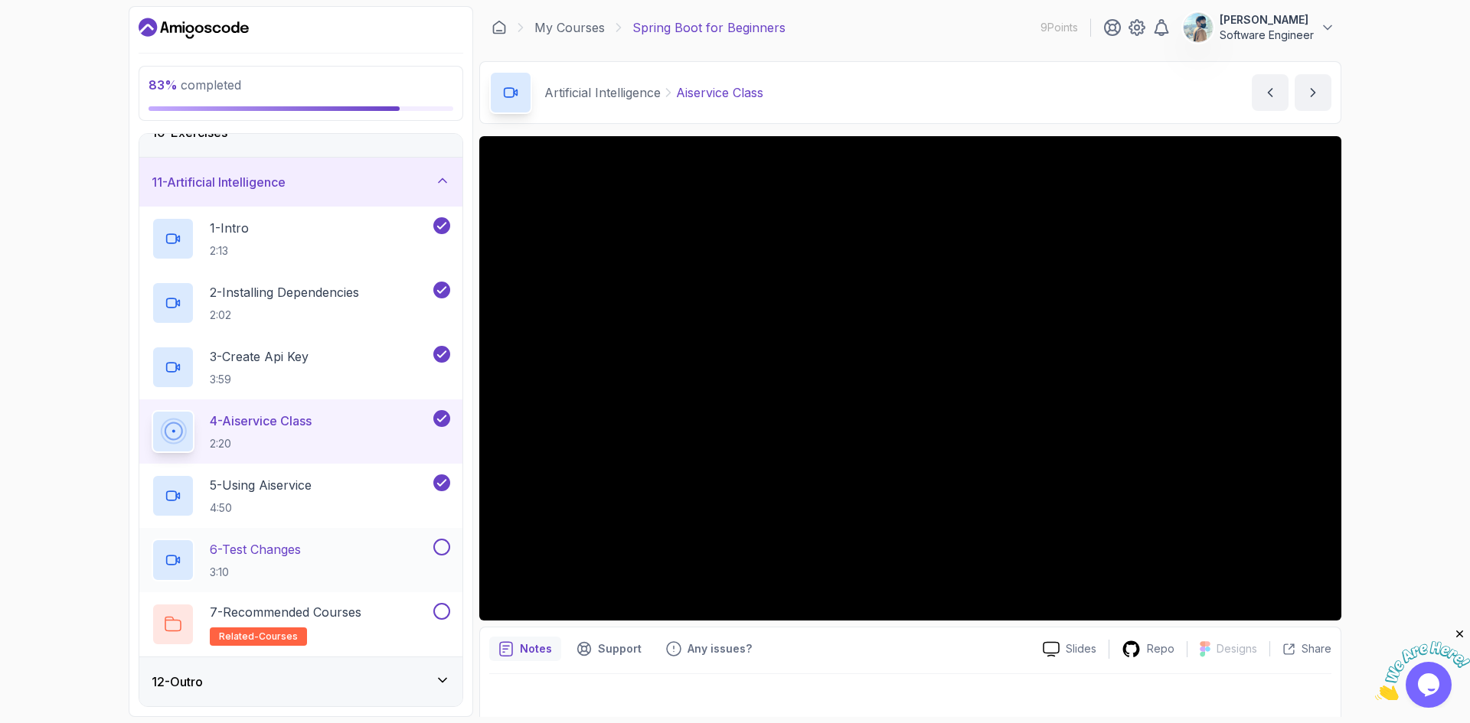
click at [439, 543] on button at bounding box center [441, 547] width 17 height 17
click at [437, 610] on button at bounding box center [441, 611] width 17 height 17
click at [400, 614] on div "7 - Recommended Courses related-courses" at bounding box center [291, 624] width 279 height 43
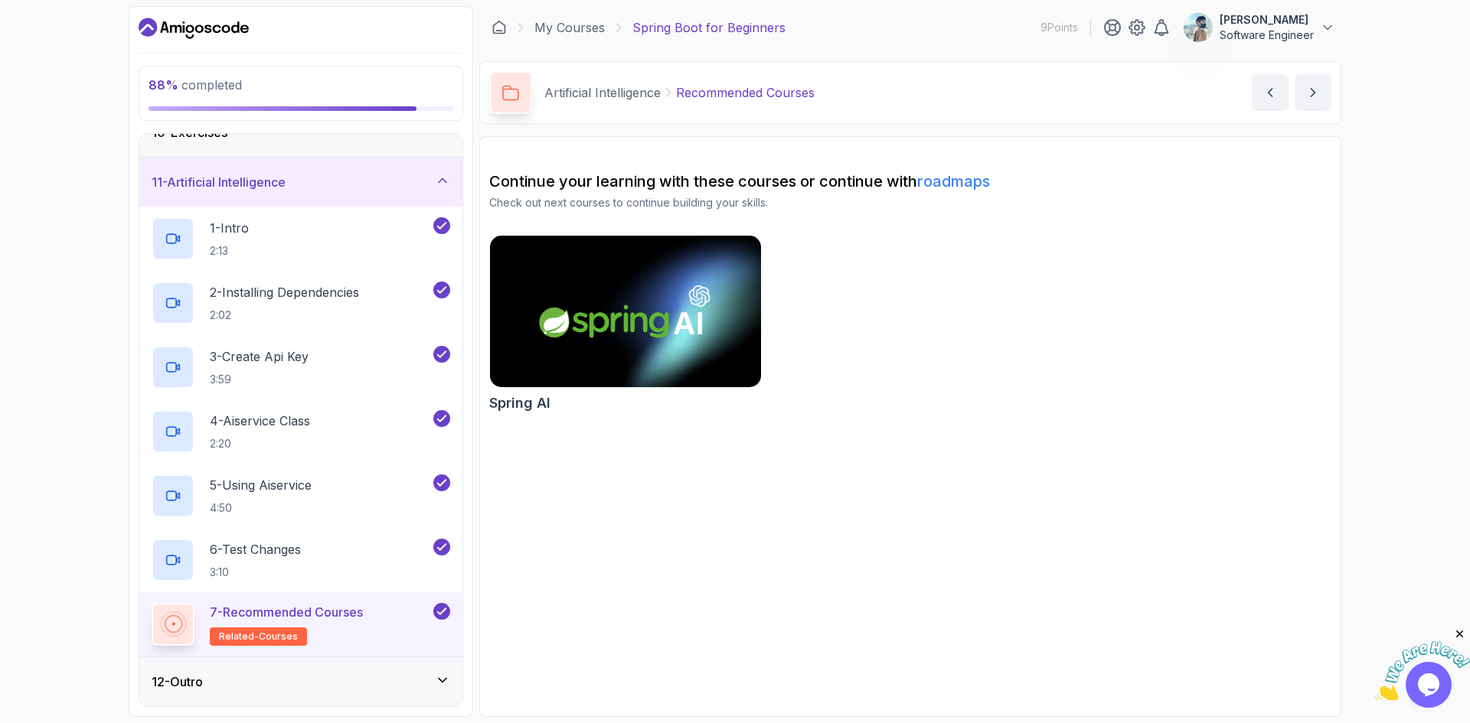
click at [390, 687] on div "12 - Outro" at bounding box center [301, 682] width 299 height 18
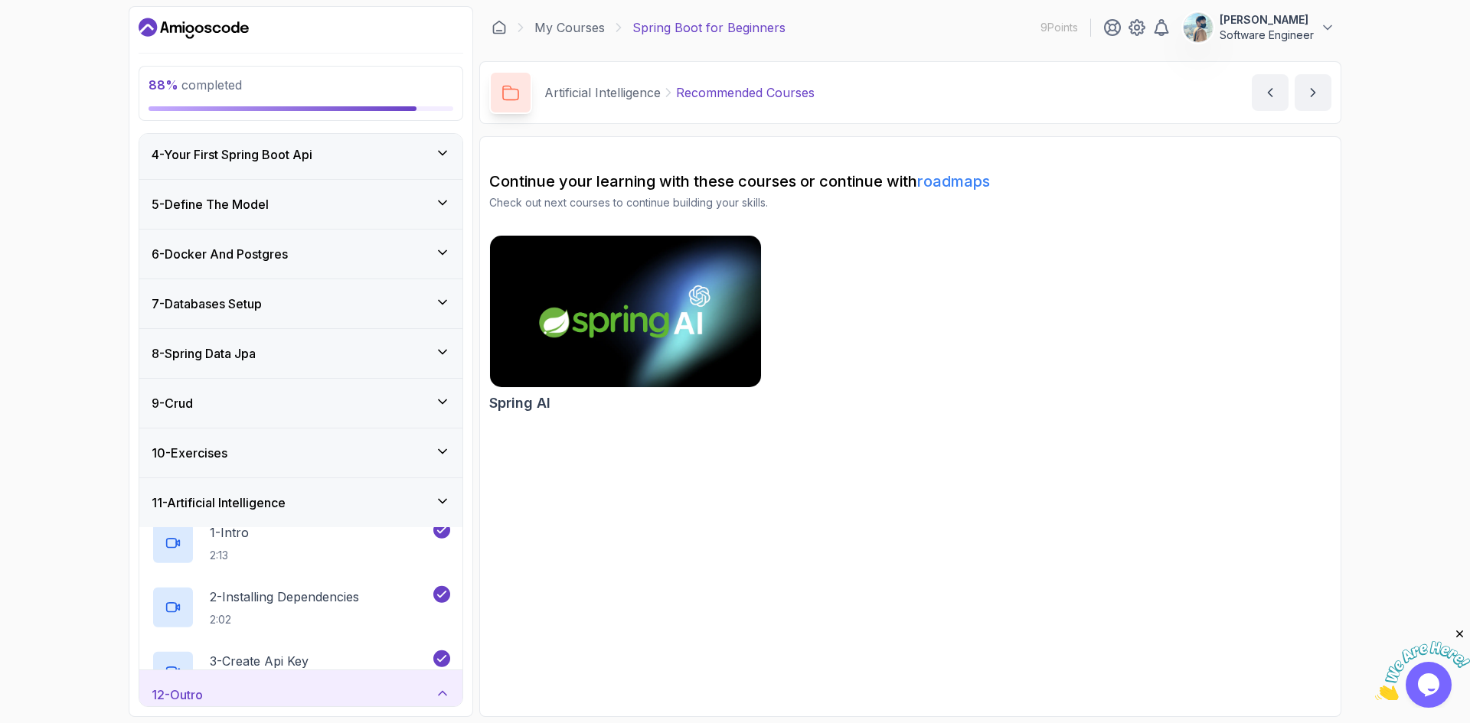
scroll to position [152, 0]
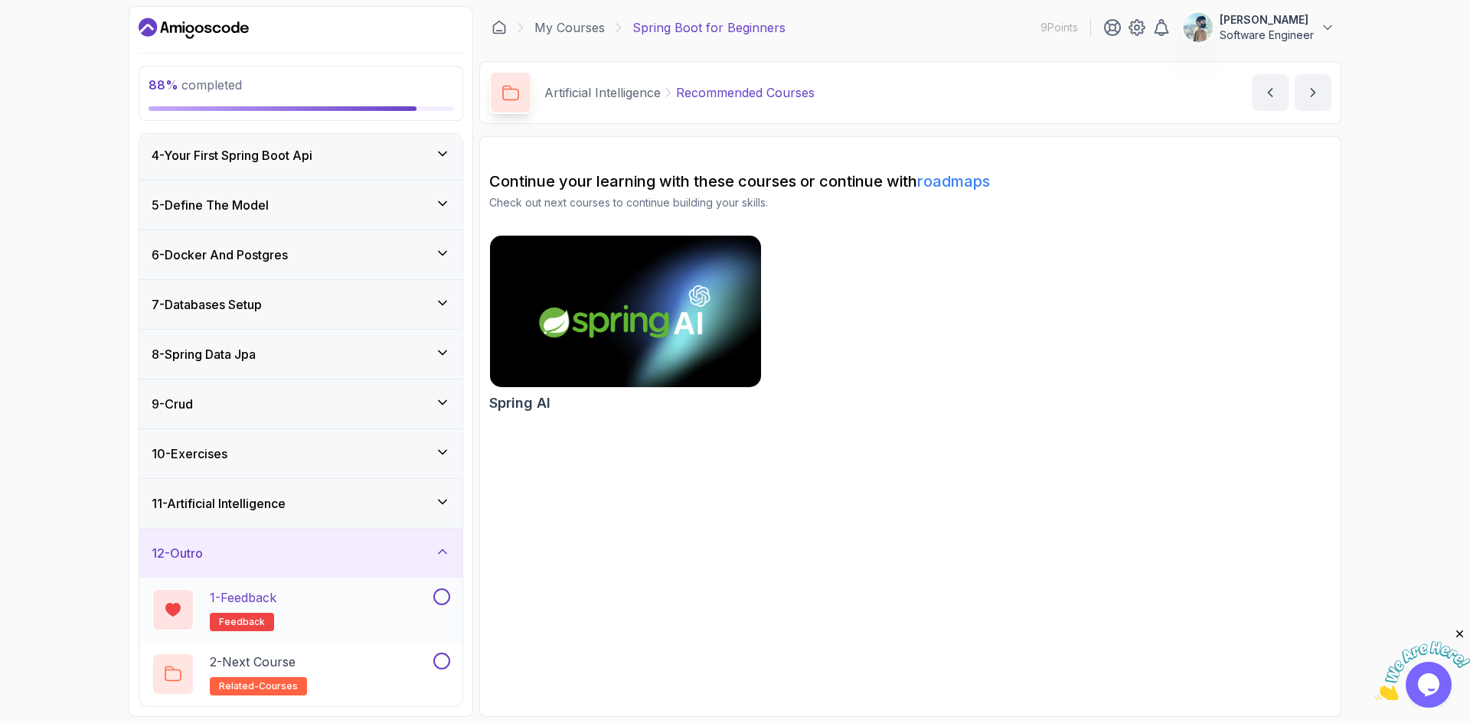
click at [445, 598] on button at bounding box center [441, 597] width 17 height 17
click at [443, 662] on button at bounding box center [441, 661] width 17 height 17
click at [395, 421] on div "9 - Crud" at bounding box center [300, 404] width 323 height 49
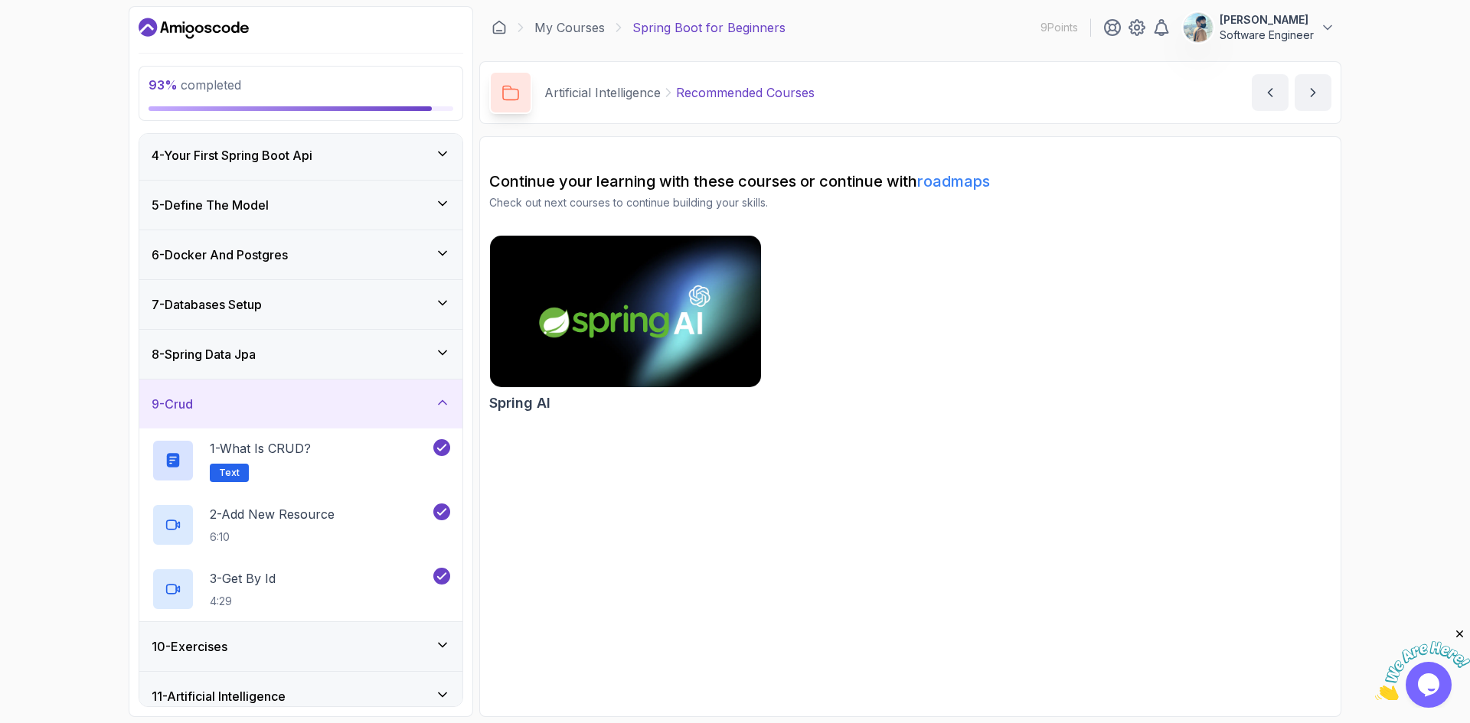
click at [351, 347] on div "8 - Spring Data Jpa" at bounding box center [301, 354] width 299 height 18
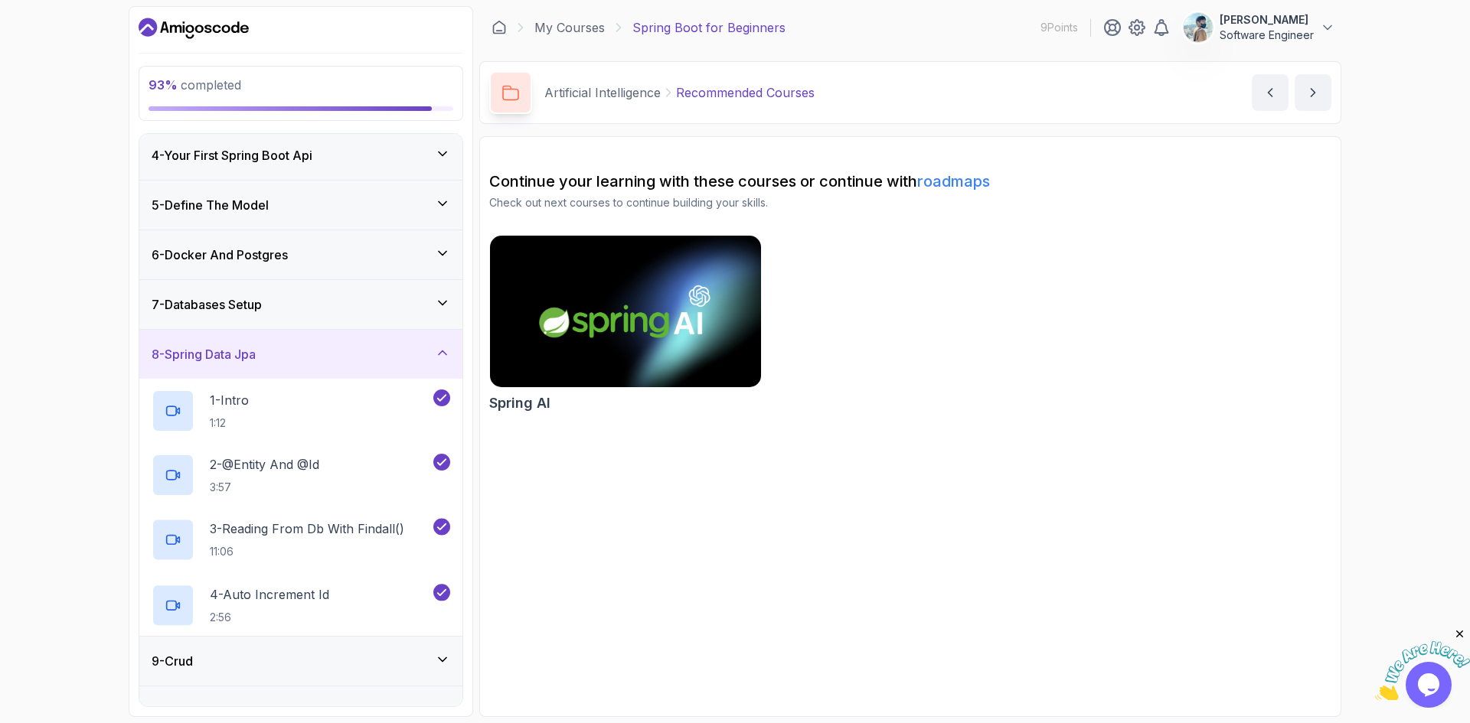
click at [348, 307] on div "7 - Databases Setup" at bounding box center [301, 305] width 299 height 18
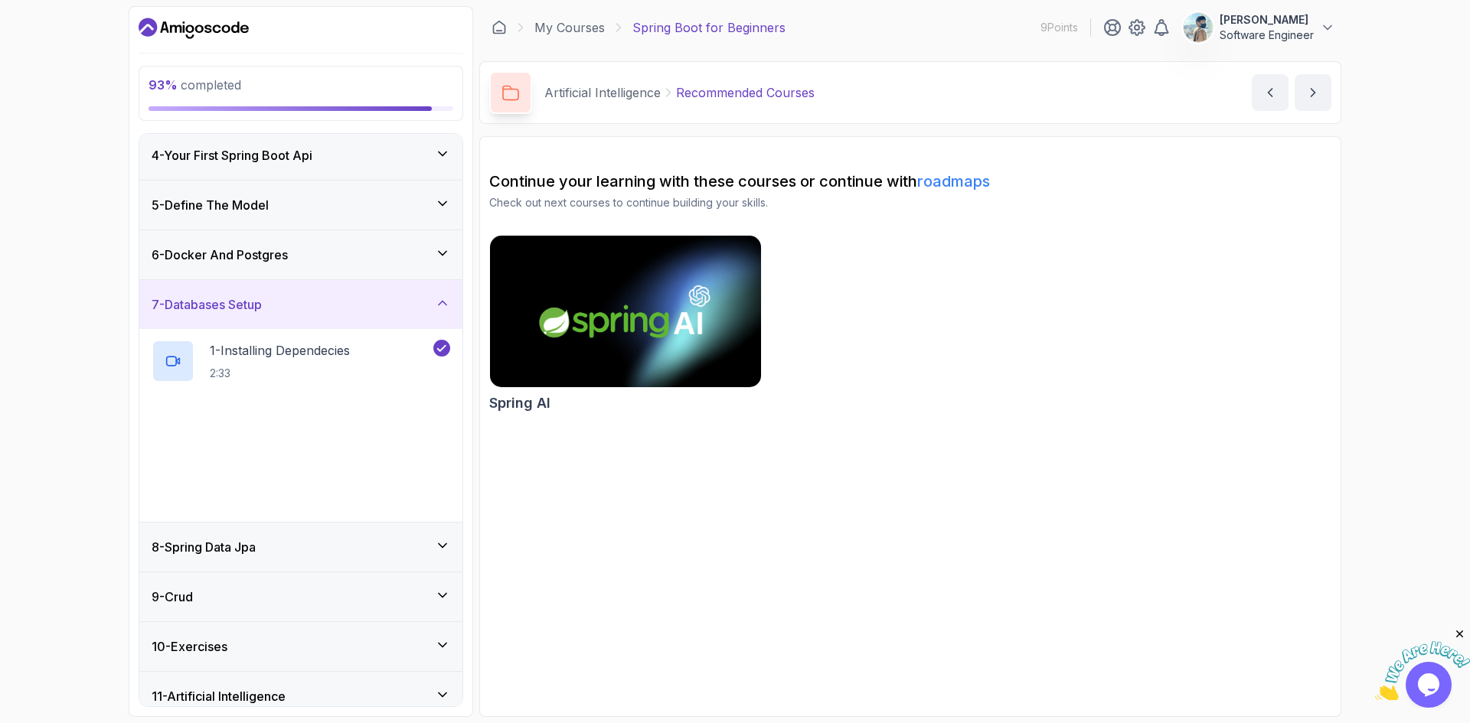
click at [356, 260] on div "6 - Docker And Postgres" at bounding box center [301, 255] width 299 height 18
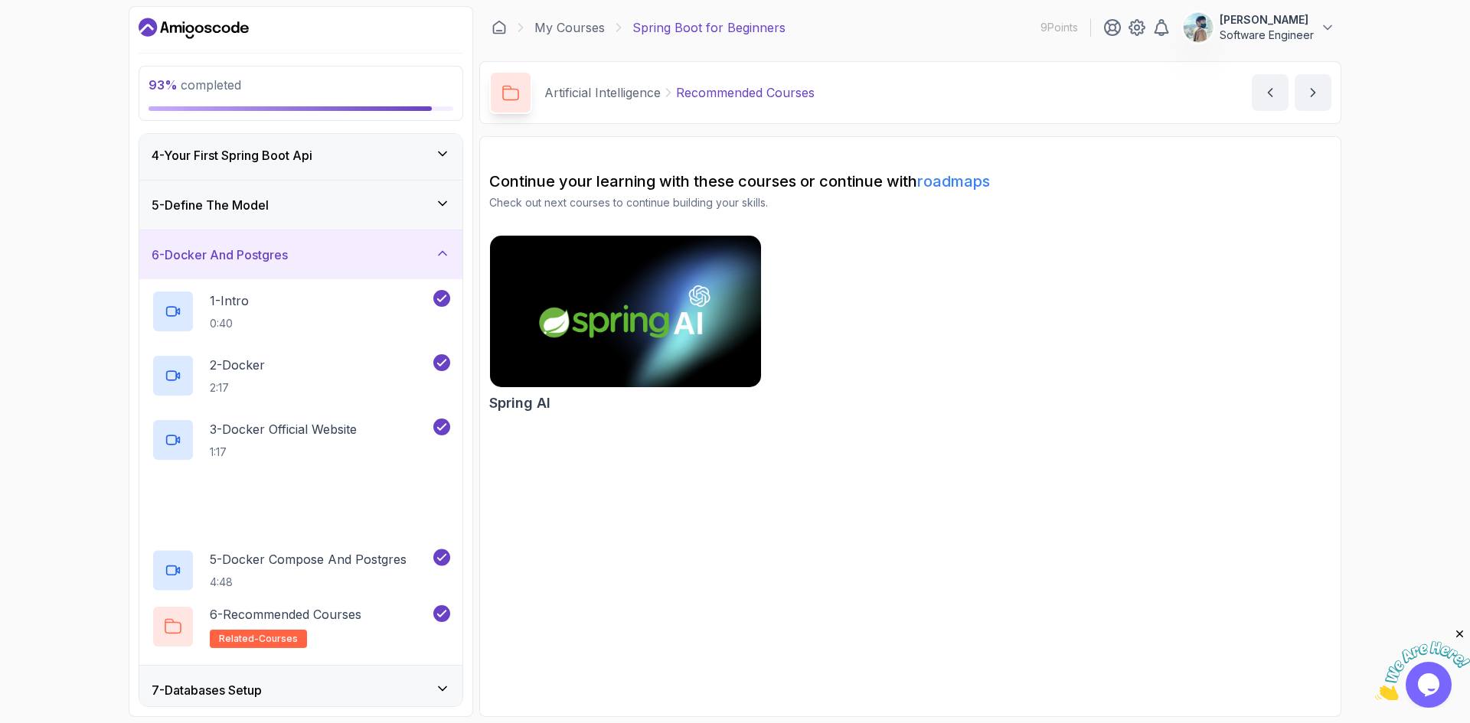
click at [373, 222] on div "5 - Define The Model" at bounding box center [300, 205] width 323 height 49
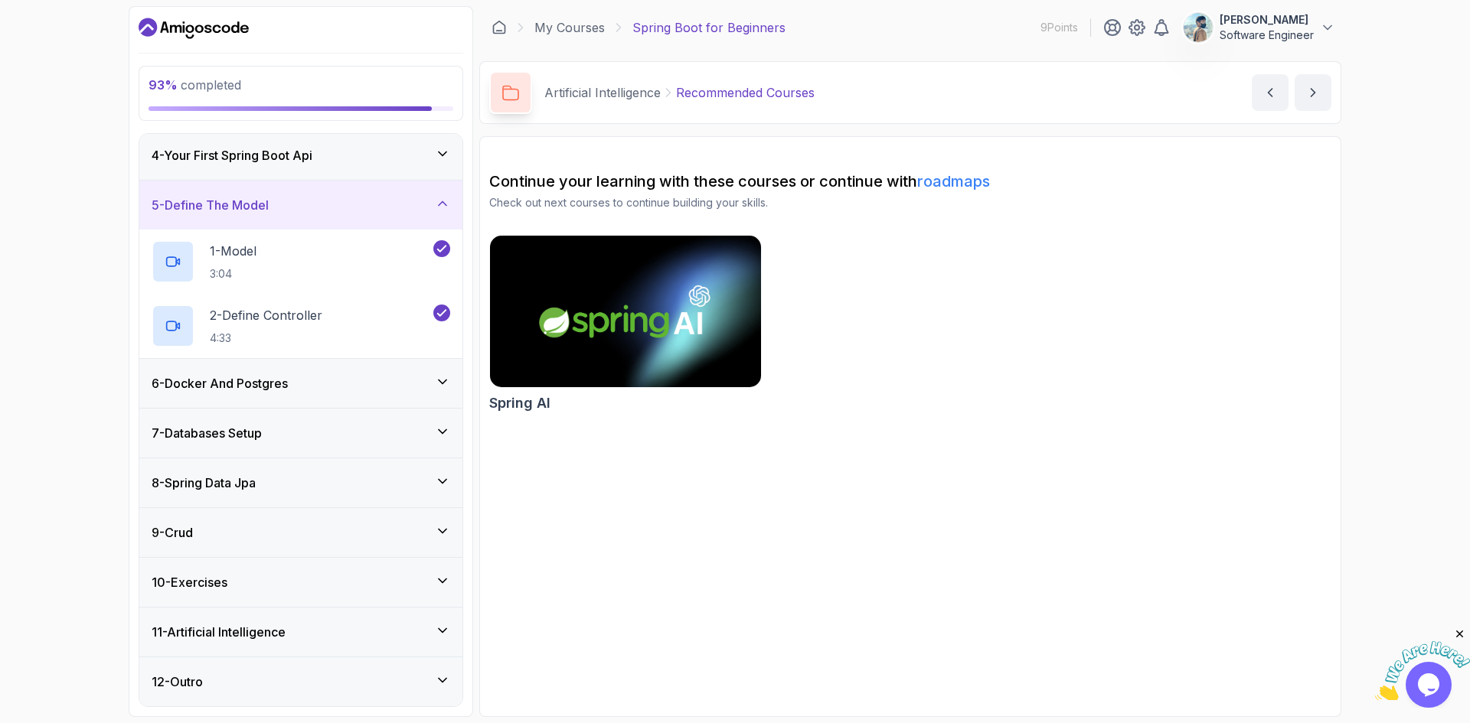
scroll to position [0, 0]
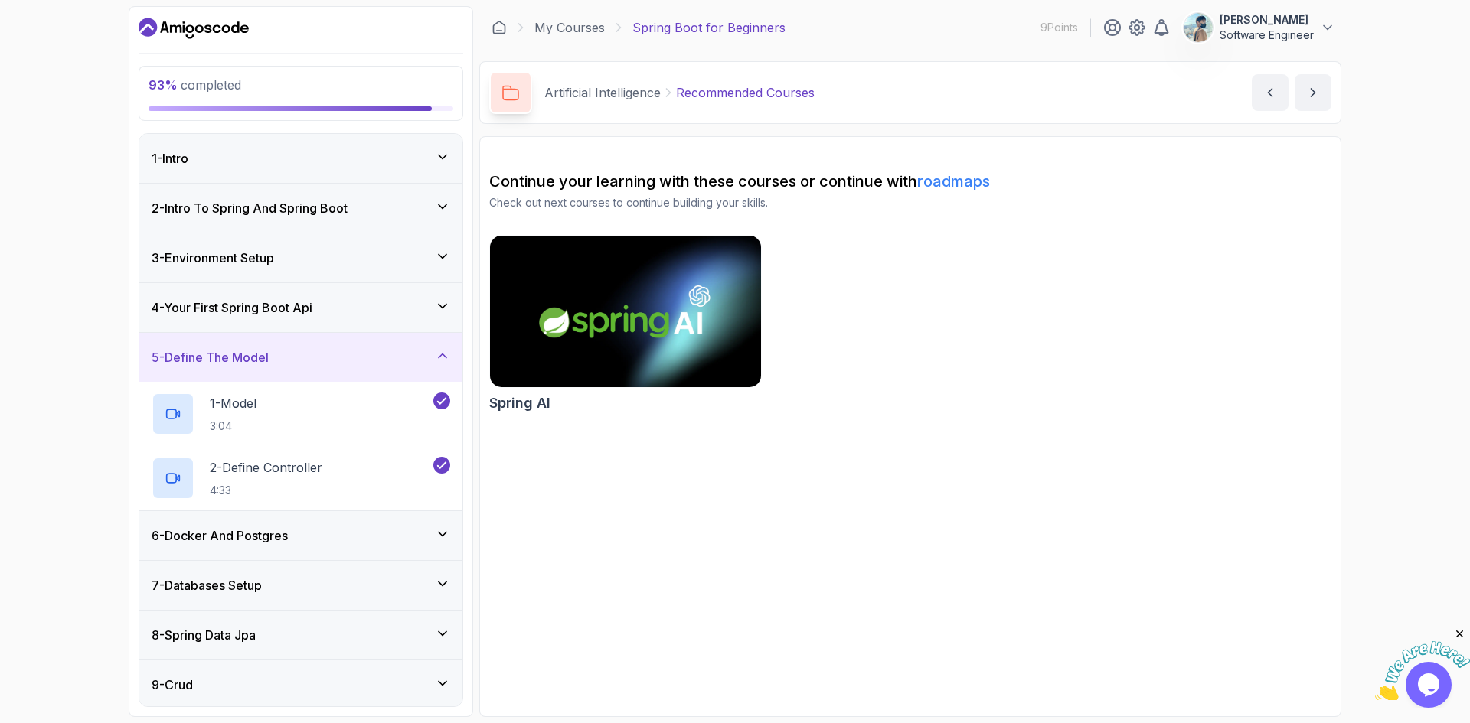
click at [380, 303] on div "4 - Your First Spring Boot Api" at bounding box center [301, 308] width 299 height 18
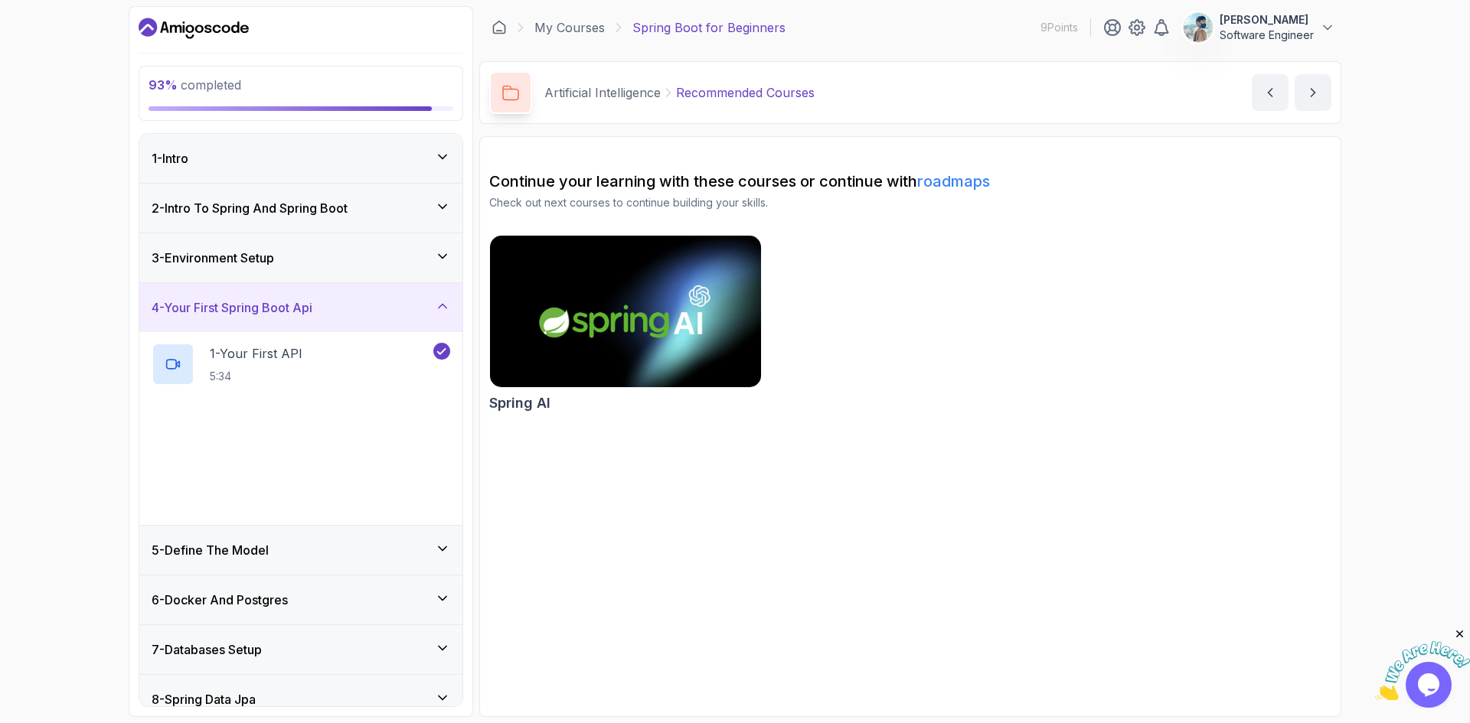
click at [377, 254] on div "3 - Environment Setup" at bounding box center [301, 258] width 299 height 18
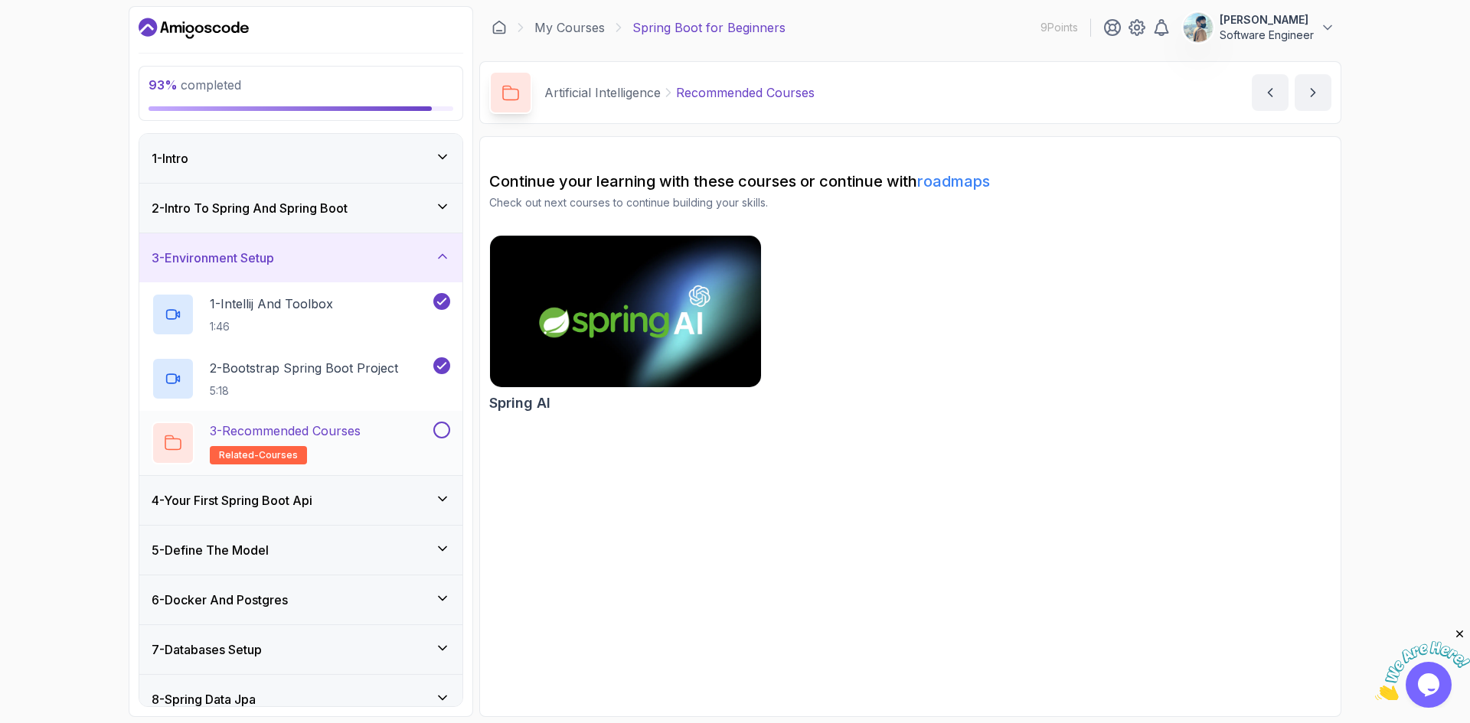
click at [443, 428] on button at bounding box center [441, 430] width 17 height 17
click at [422, 214] on div "2 - Intro To Spring And Spring Boot" at bounding box center [301, 208] width 299 height 18
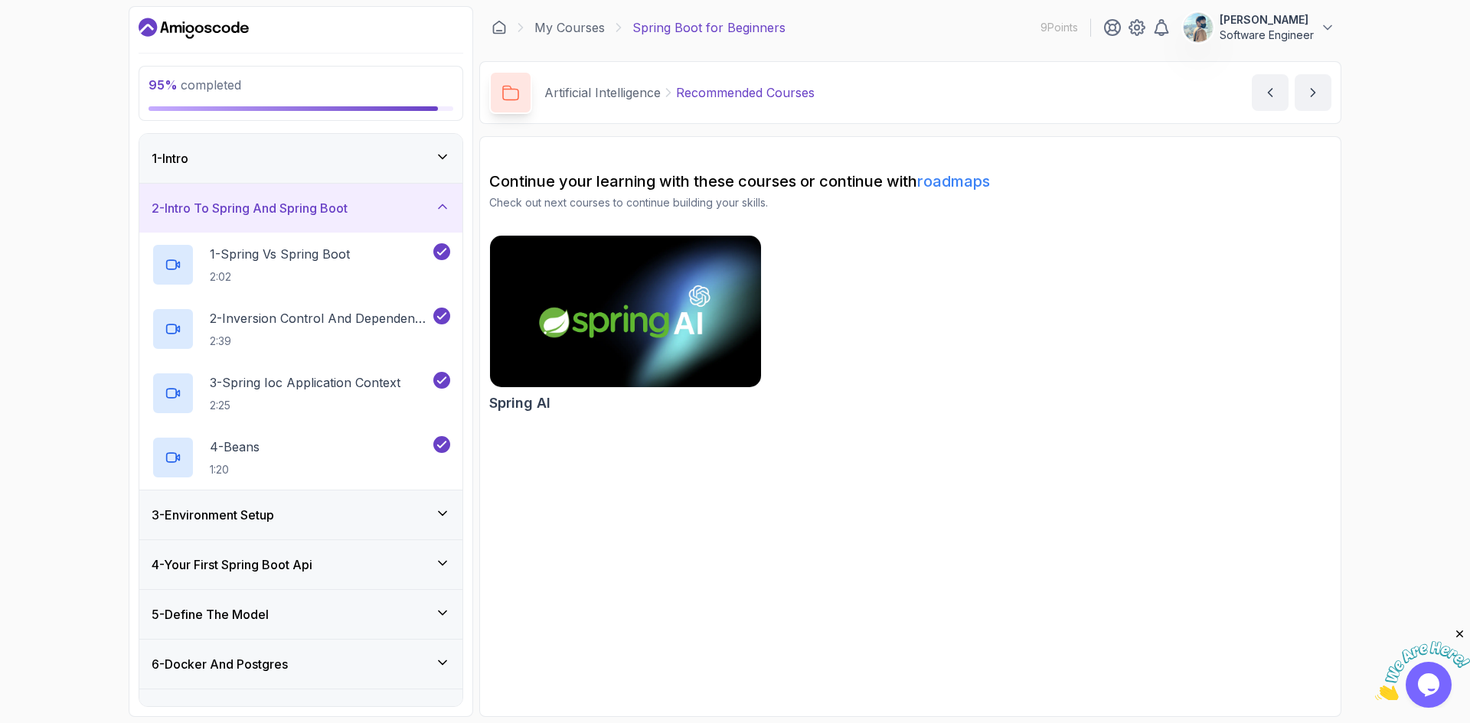
click at [431, 163] on div "1 - Intro" at bounding box center [301, 158] width 299 height 18
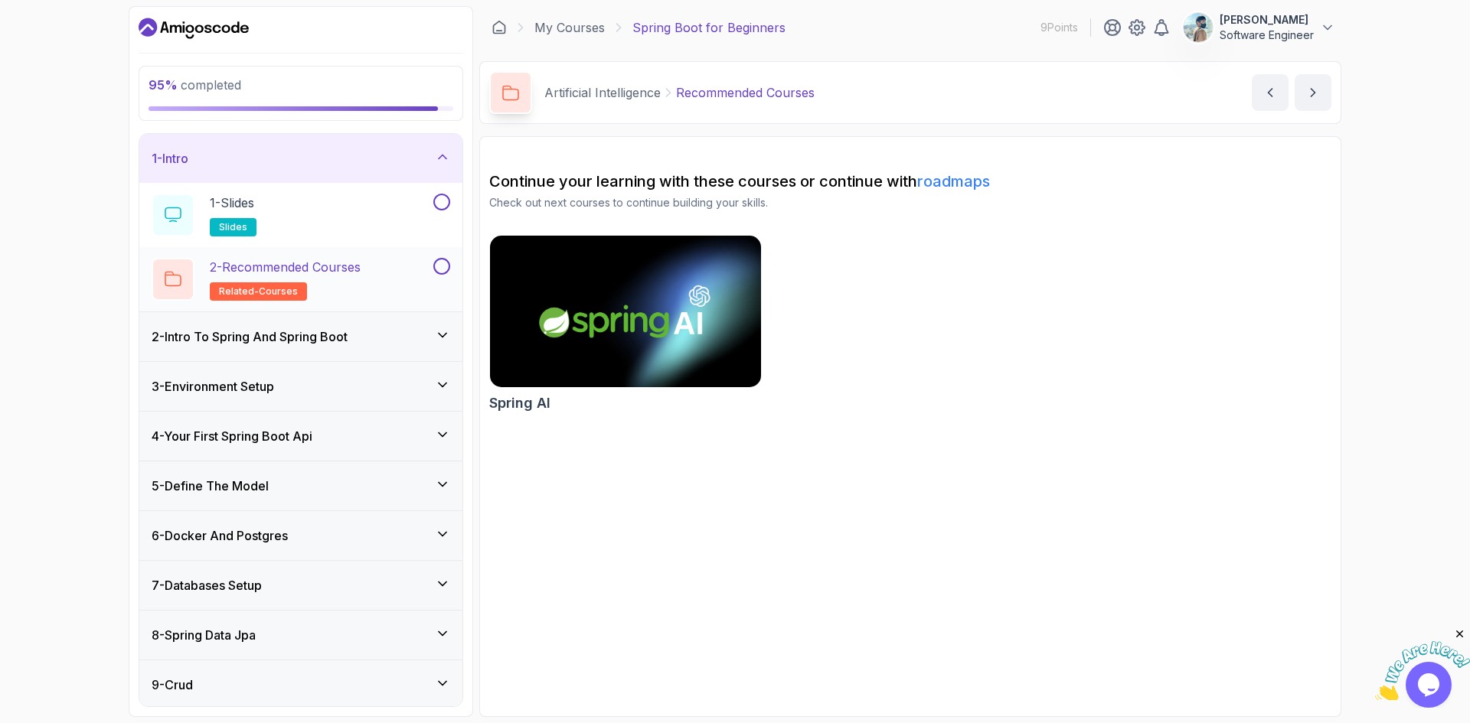
click at [441, 268] on button at bounding box center [441, 266] width 17 height 17
click at [441, 201] on button at bounding box center [441, 202] width 17 height 17
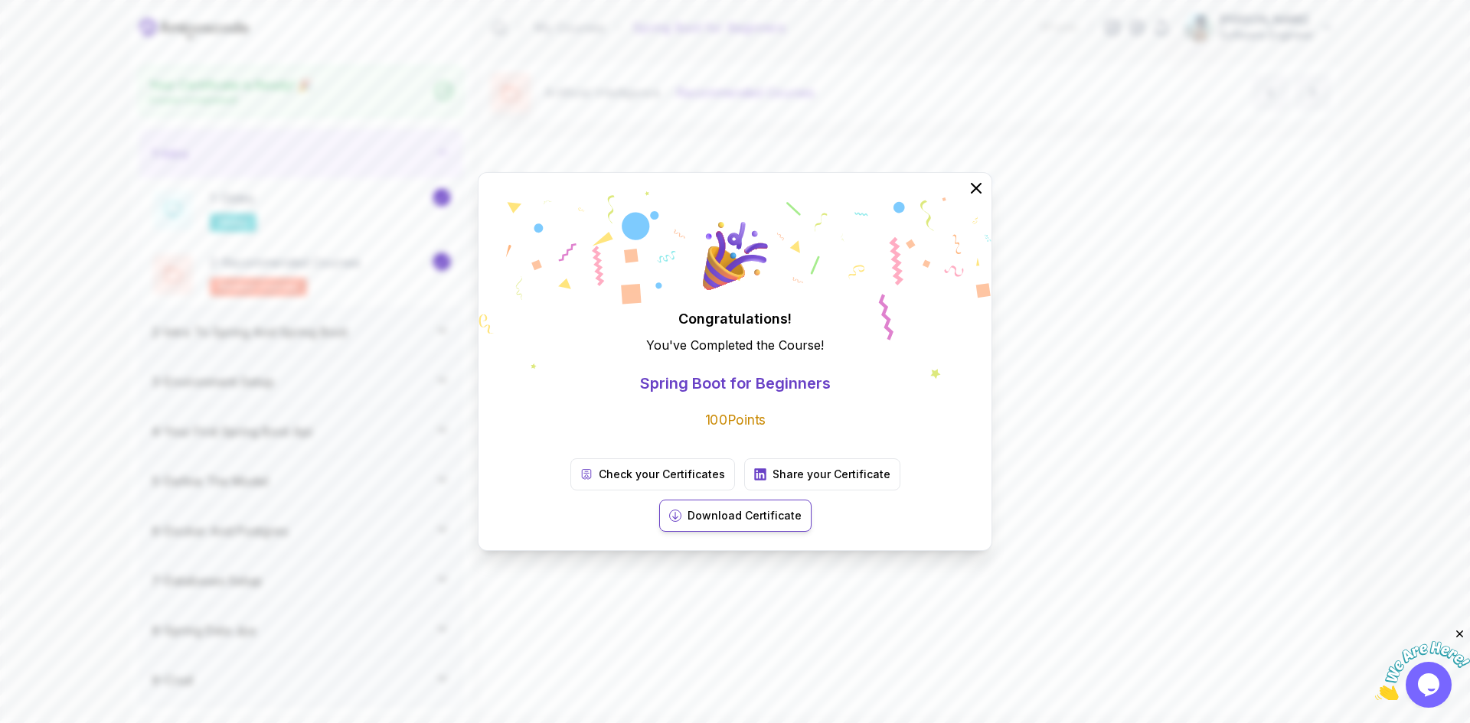
click at [679, 512] on icon at bounding box center [675, 516] width 8 height 8
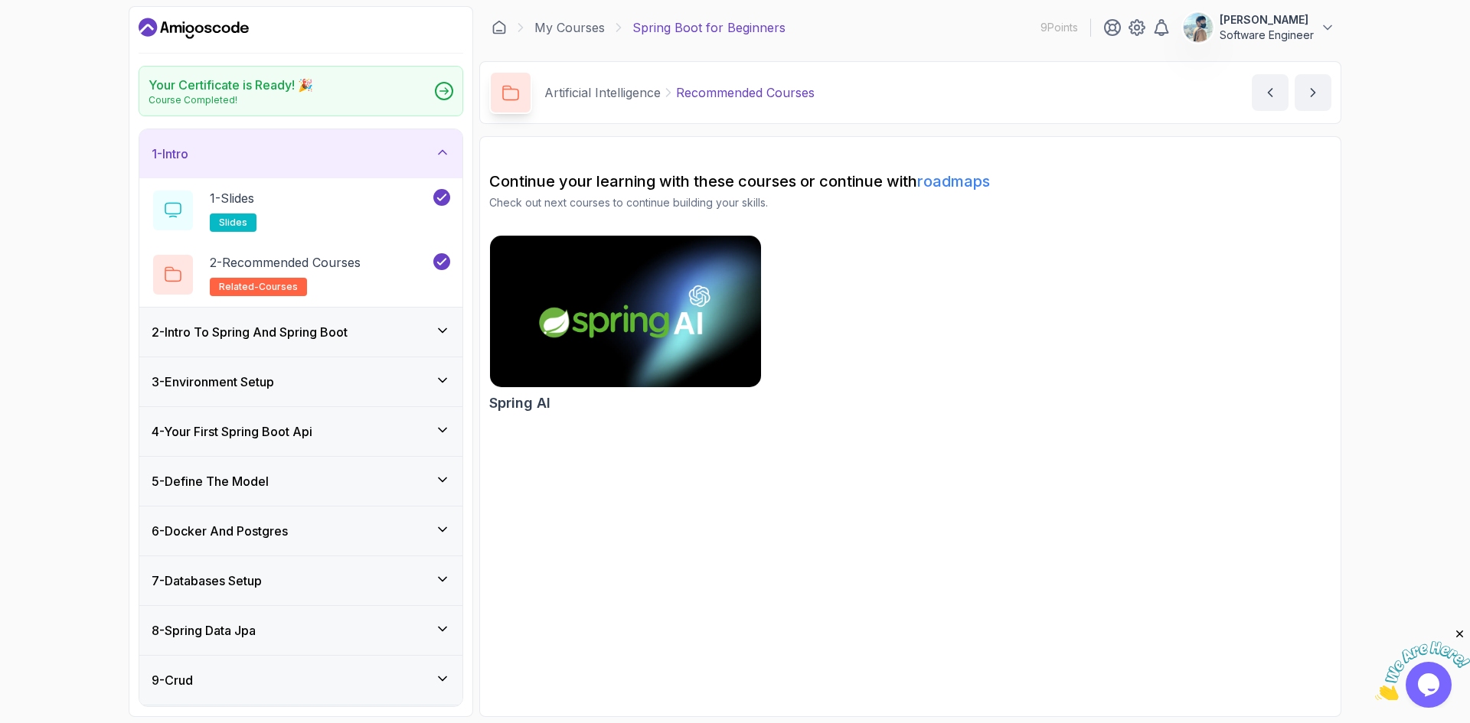
click at [242, 29] on icon "Dashboard" at bounding box center [244, 28] width 8 height 8
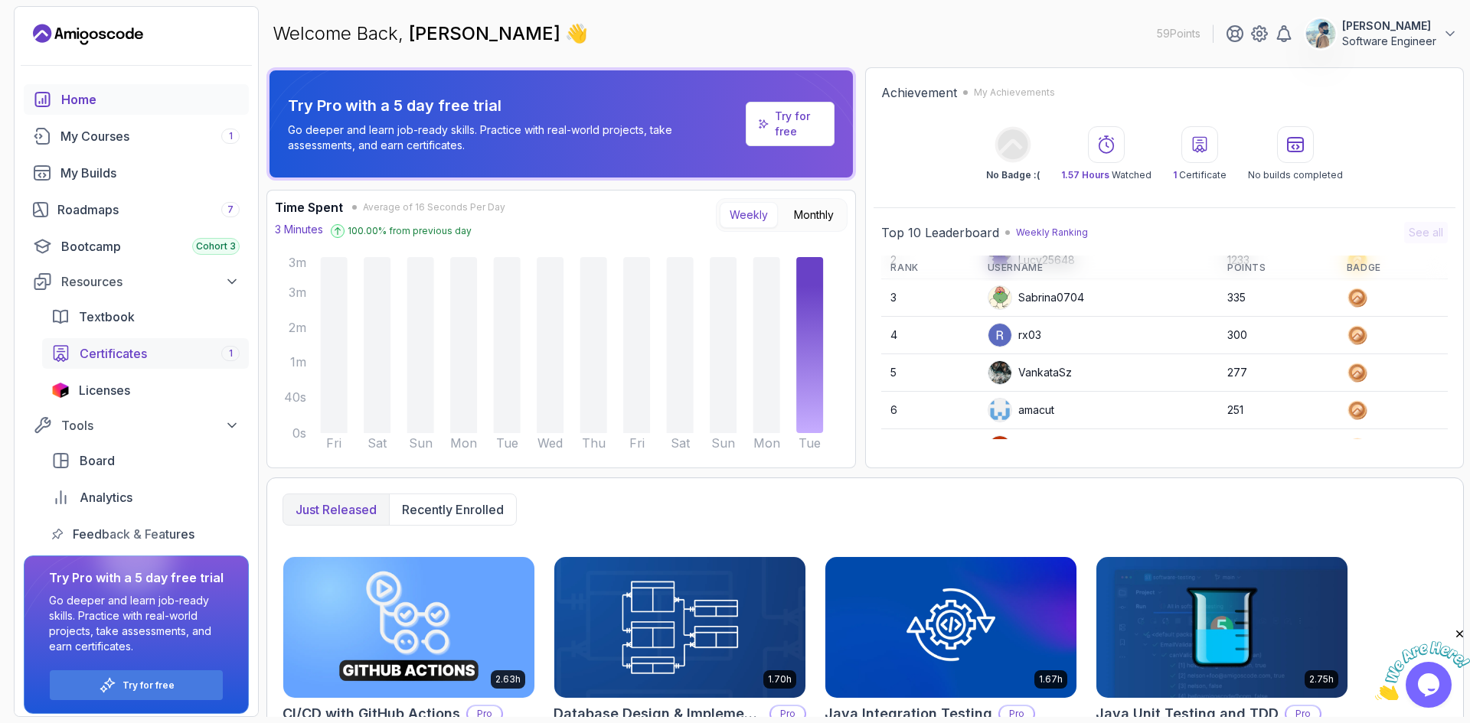
click at [142, 363] on link "Certificates 1" at bounding box center [145, 353] width 207 height 31
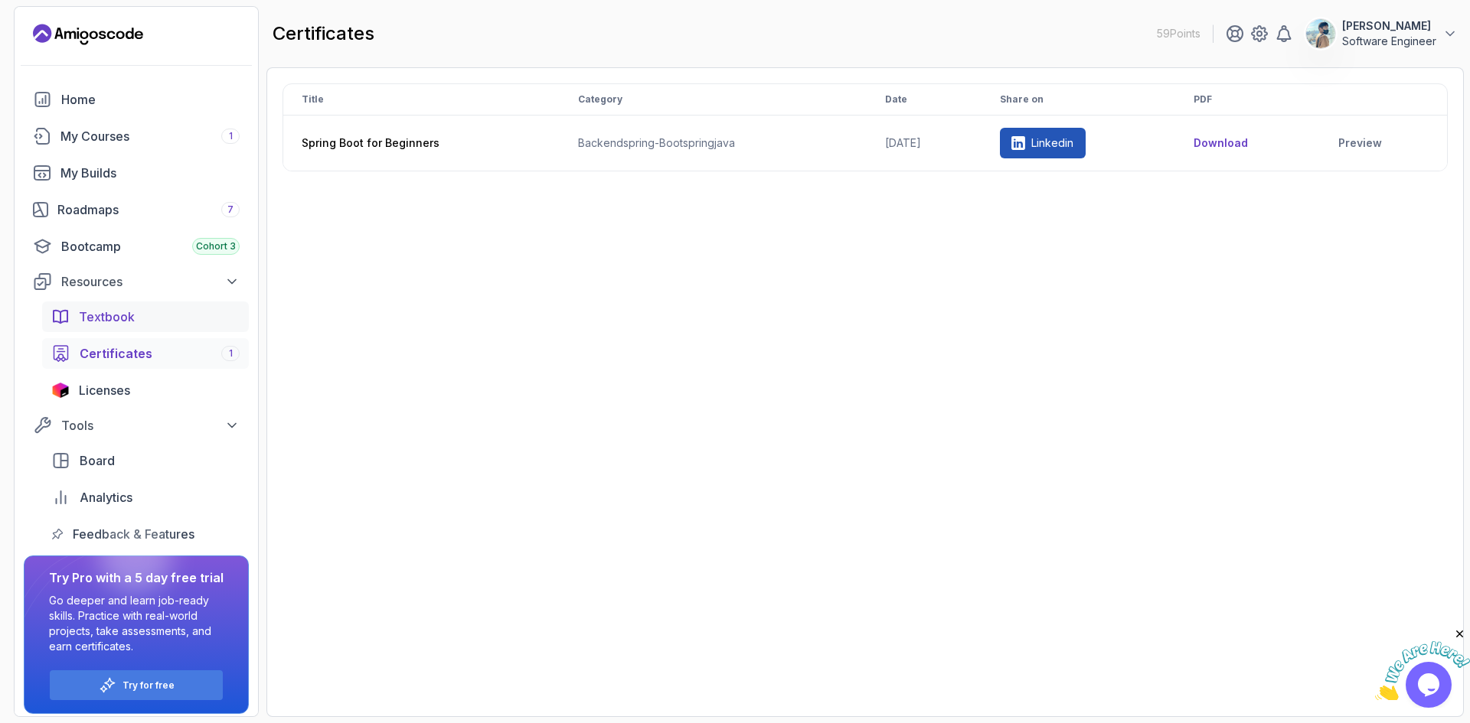
click at [154, 327] on link "Textbook" at bounding box center [145, 317] width 207 height 31
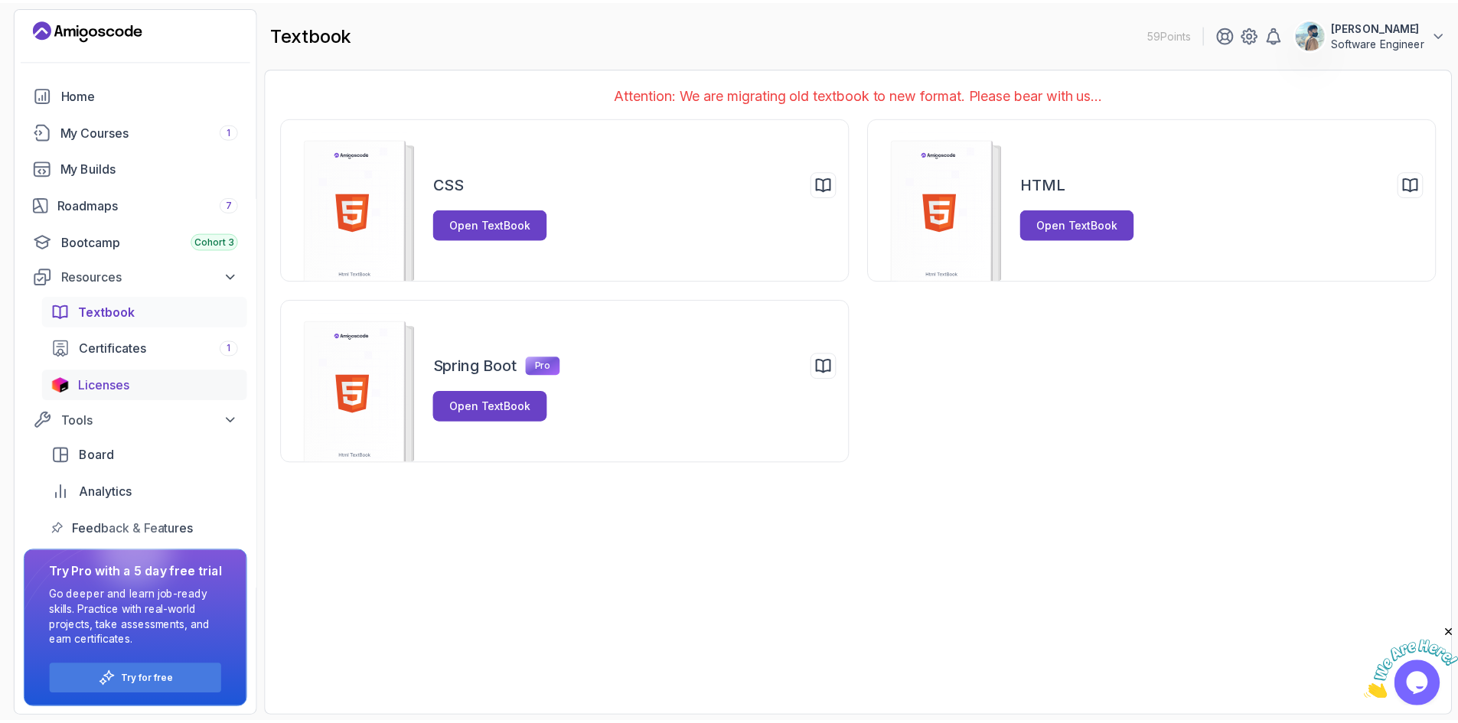
scroll to position [7, 0]
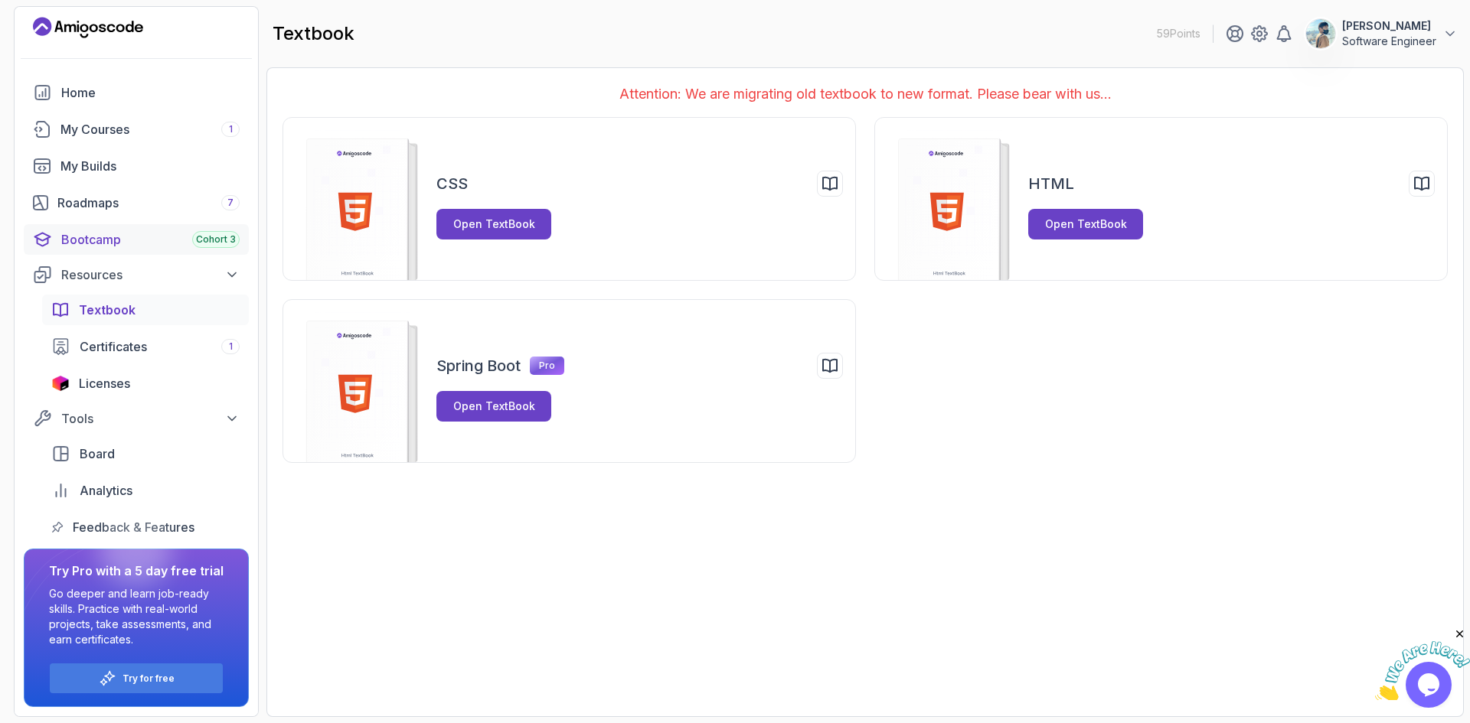
click at [133, 236] on div "Bootcamp Cohort 3" at bounding box center [150, 239] width 178 height 18
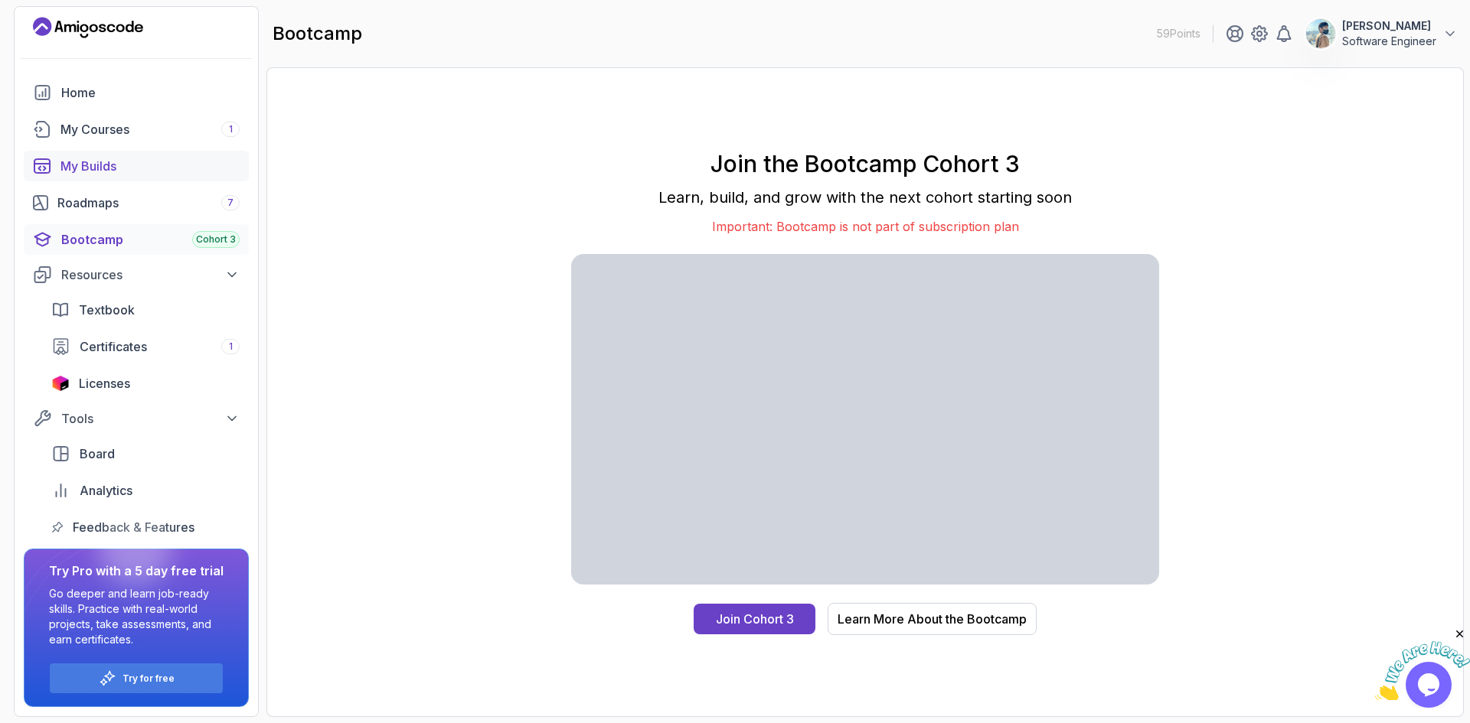
click at [96, 171] on div "My Builds" at bounding box center [149, 166] width 179 height 18
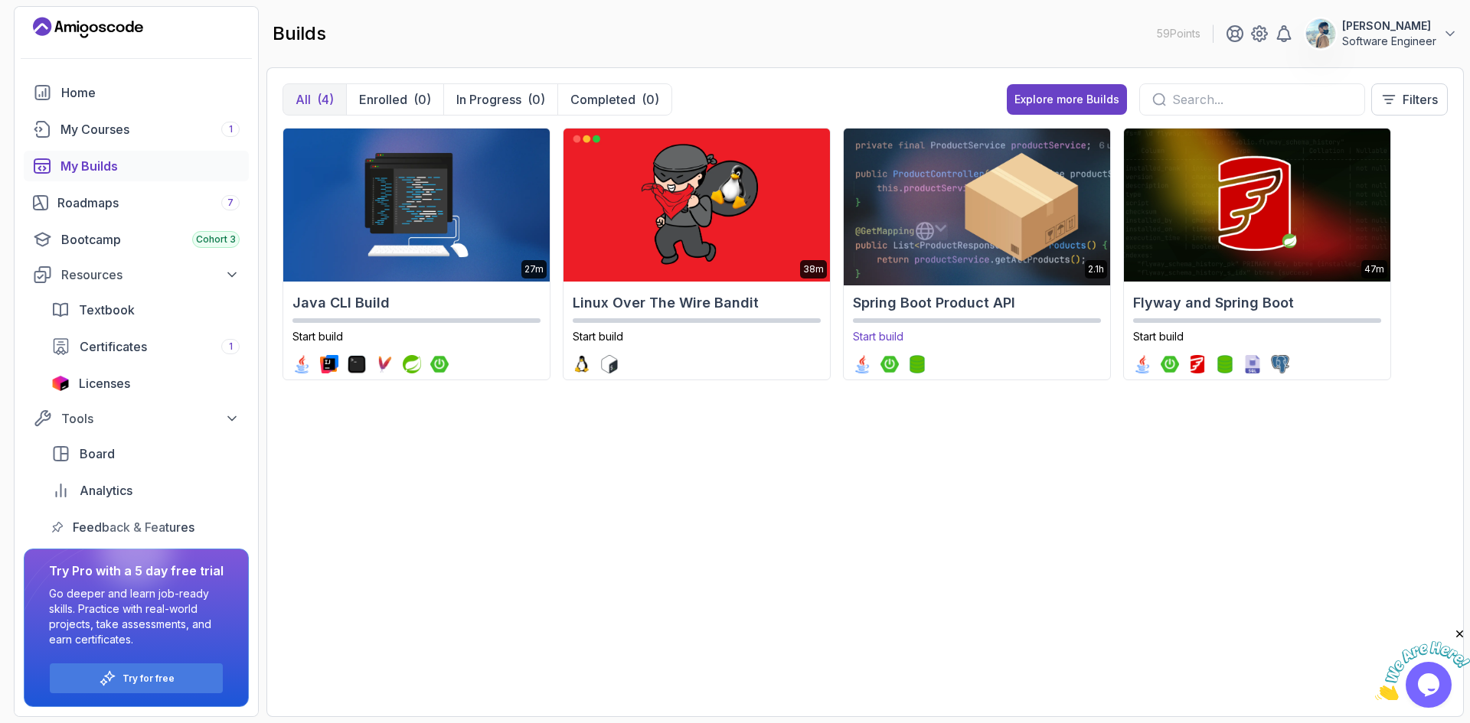
click at [1004, 328] on div "Start build" at bounding box center [977, 331] width 248 height 26
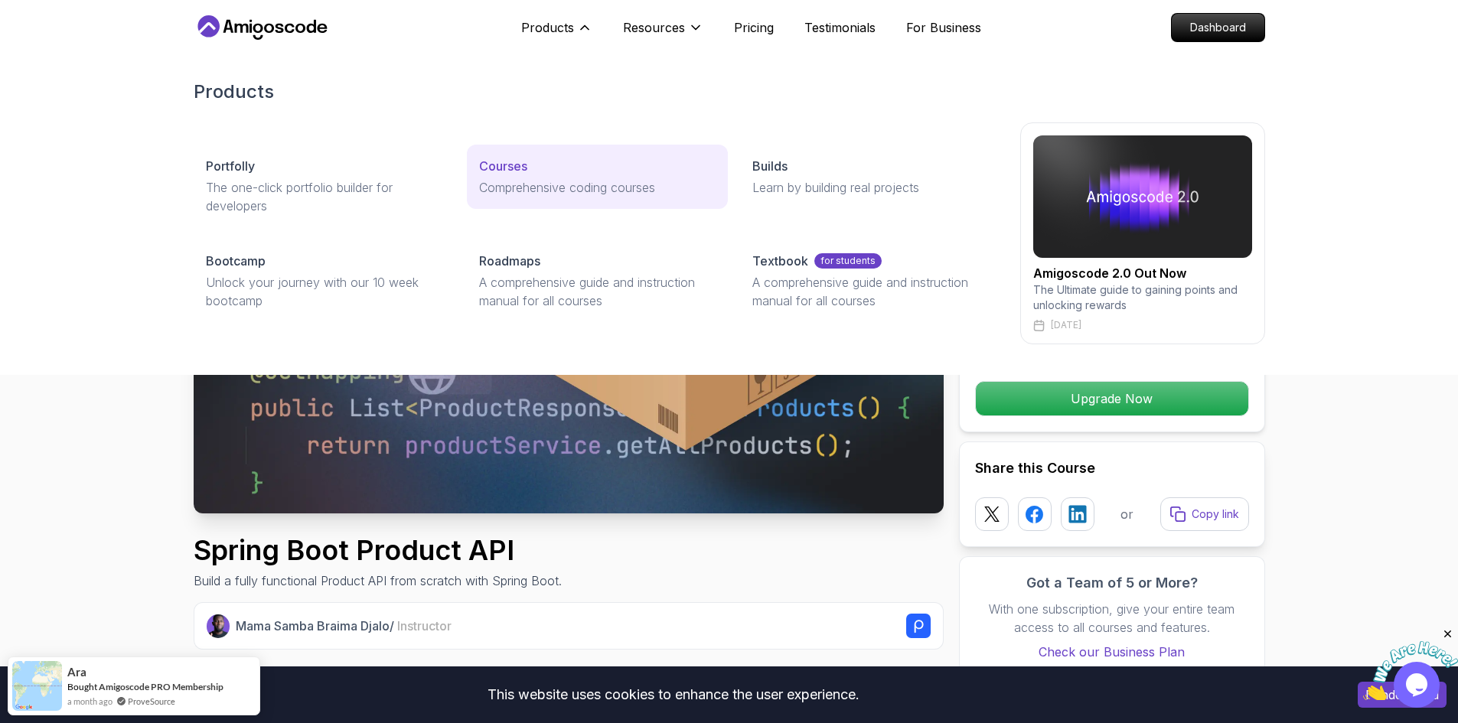
click at [569, 158] on div "Courses" at bounding box center [597, 166] width 237 height 18
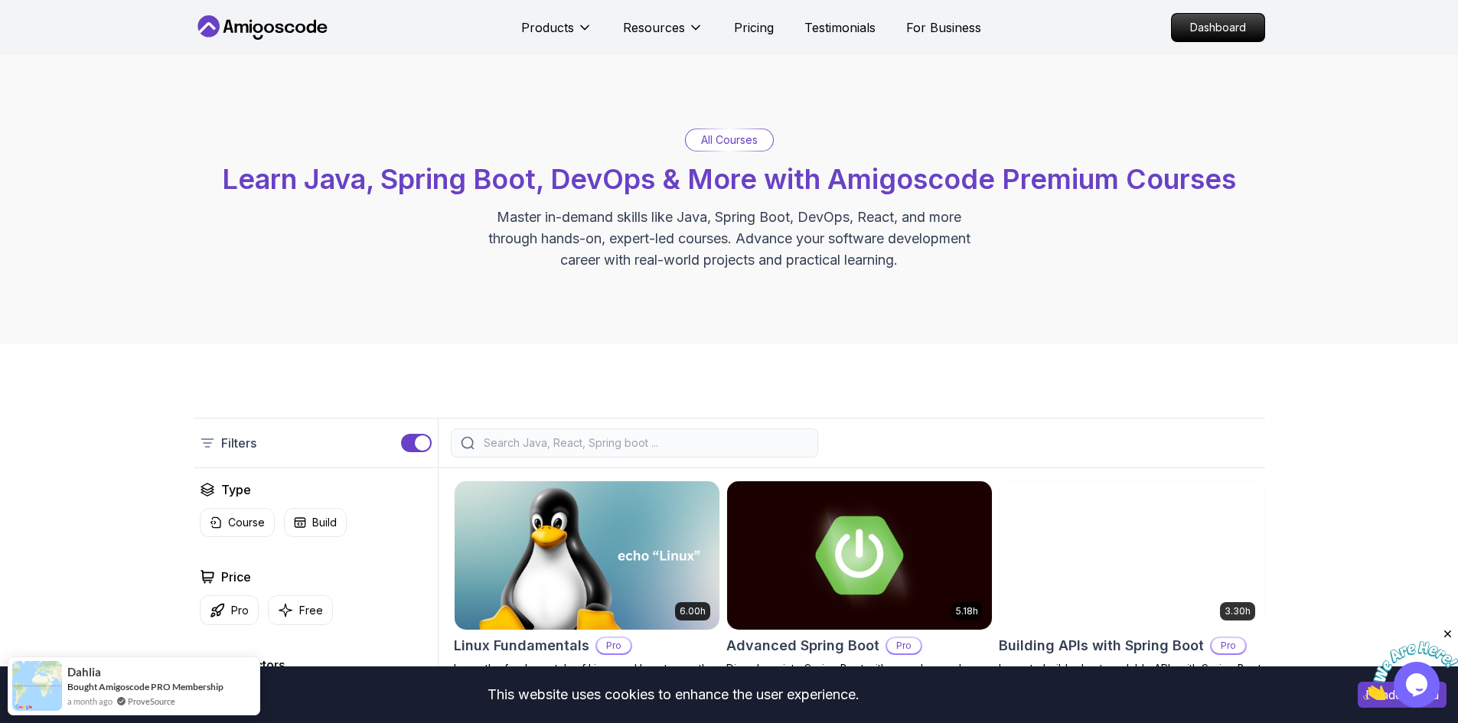
scroll to position [230, 0]
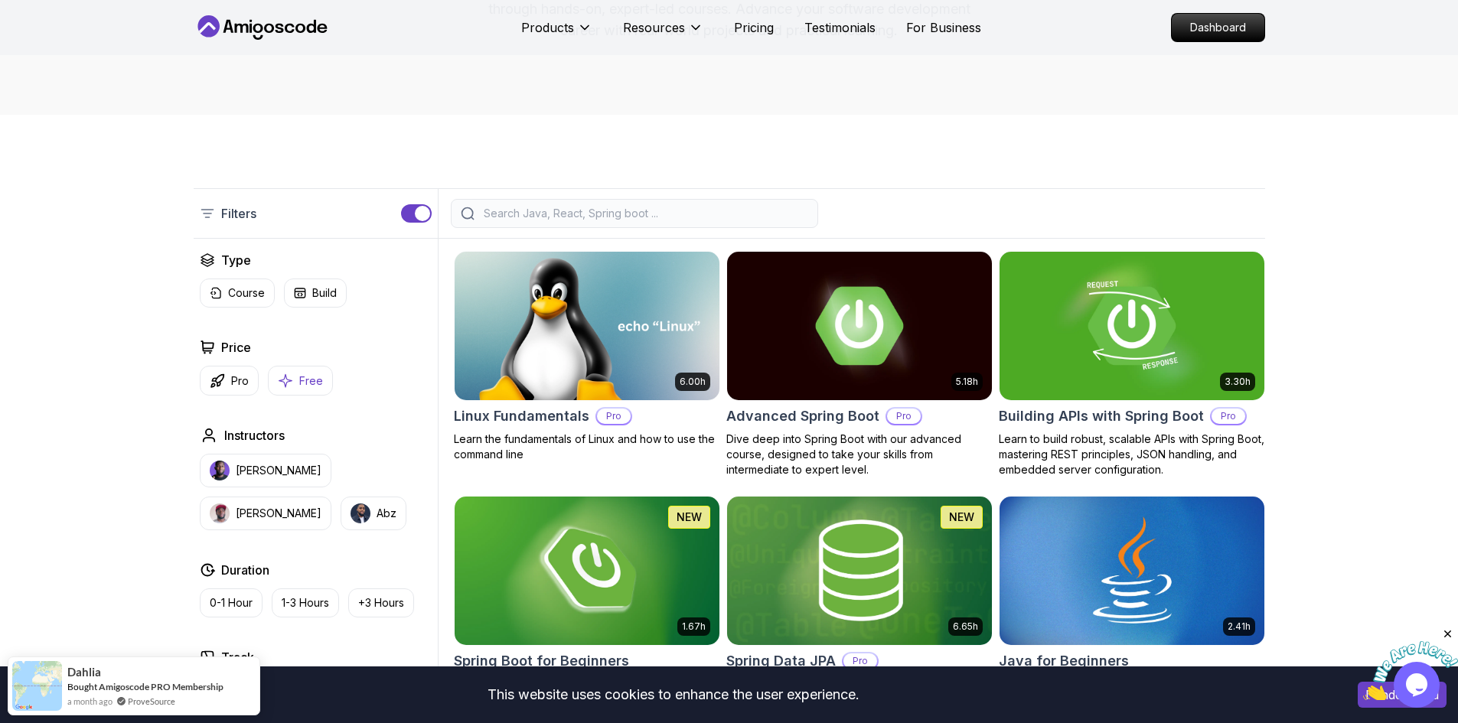
click at [316, 378] on p "Free" at bounding box center [311, 381] width 24 height 15
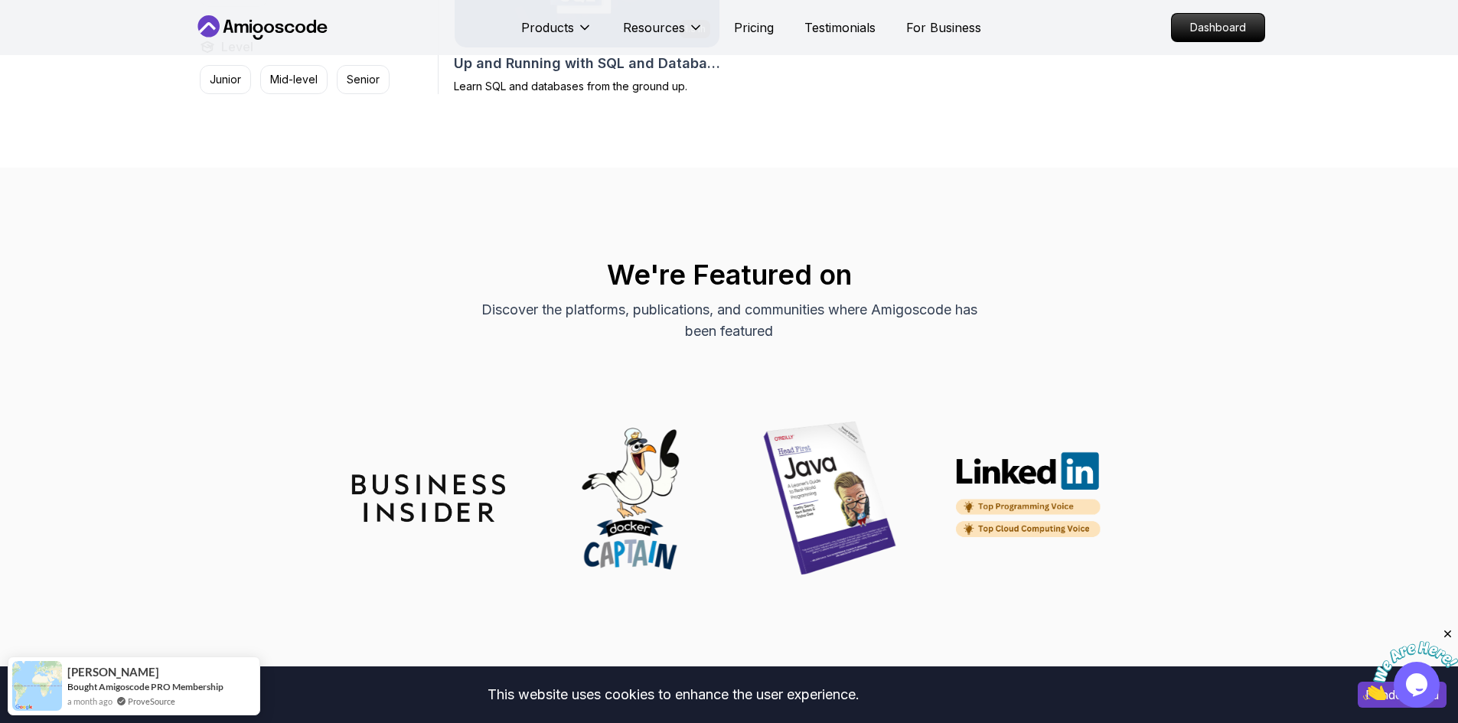
scroll to position [1378, 0]
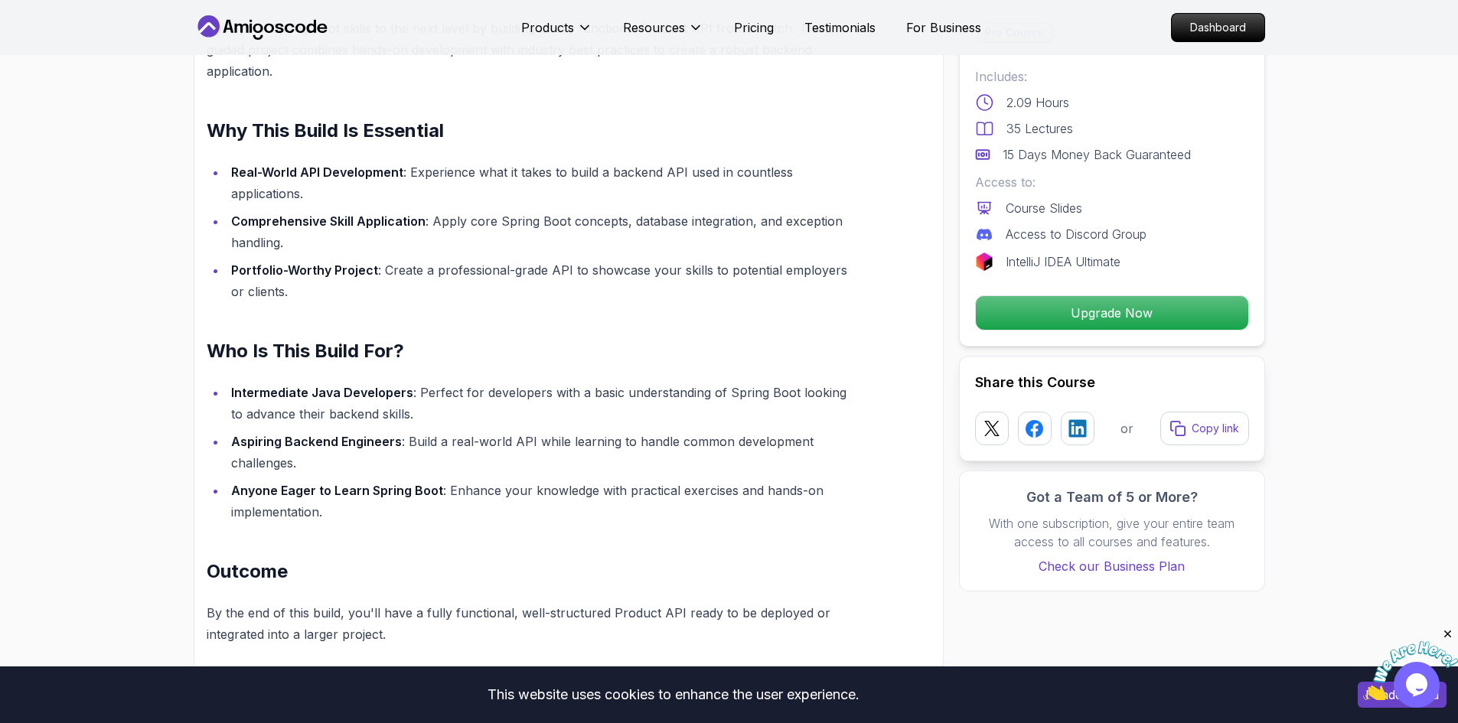
scroll to position [367, 0]
